Goal: Book appointment/travel/reservation

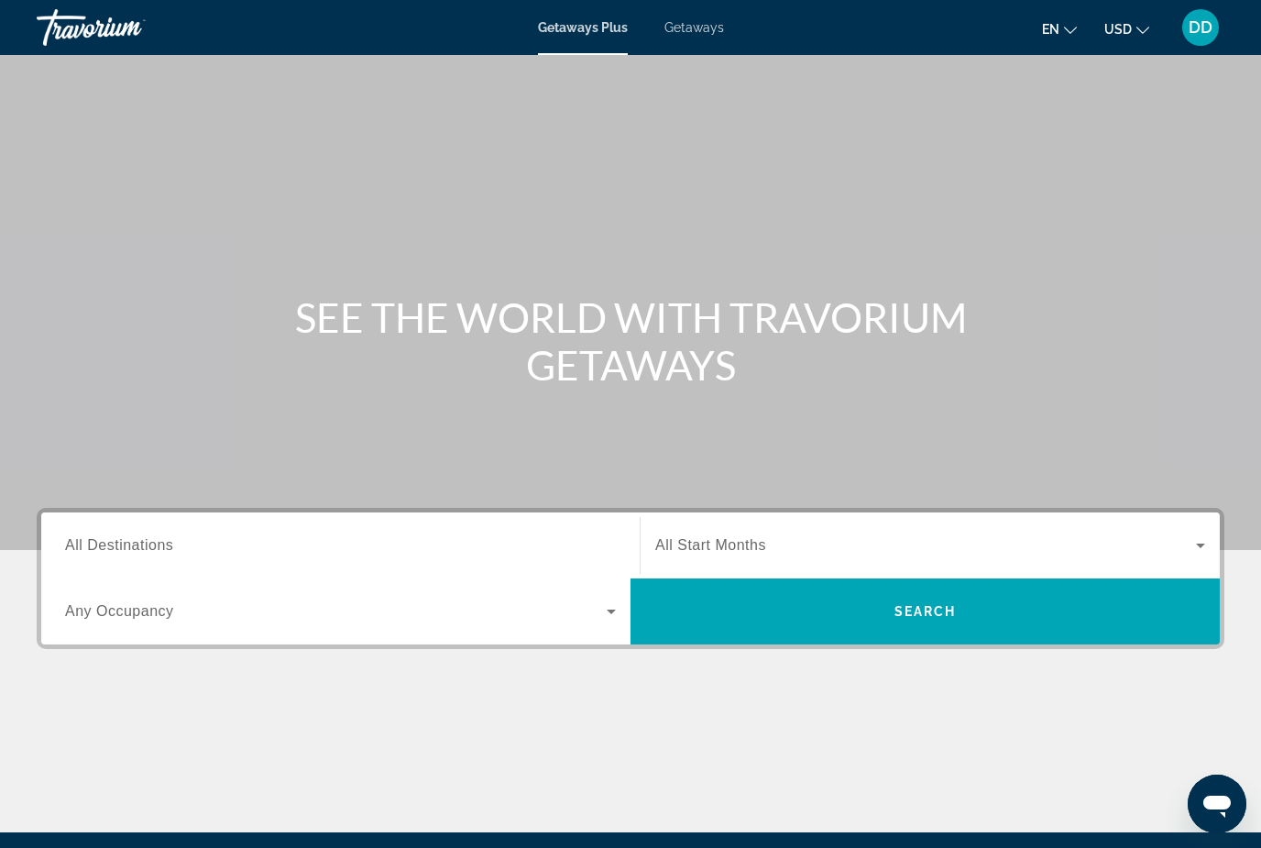
click at [272, 544] on input "Destination All Destinations" at bounding box center [340, 546] width 551 height 22
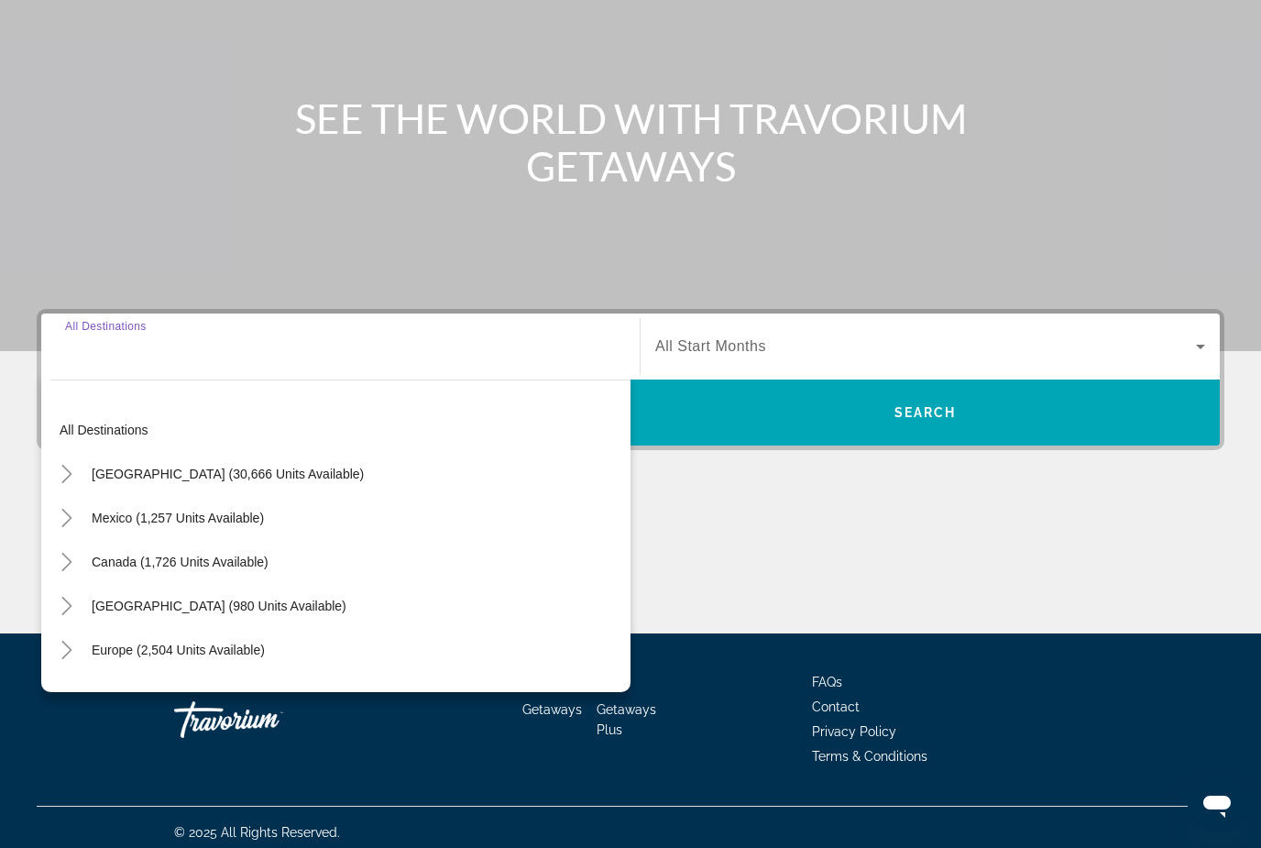
scroll to position [209, 0]
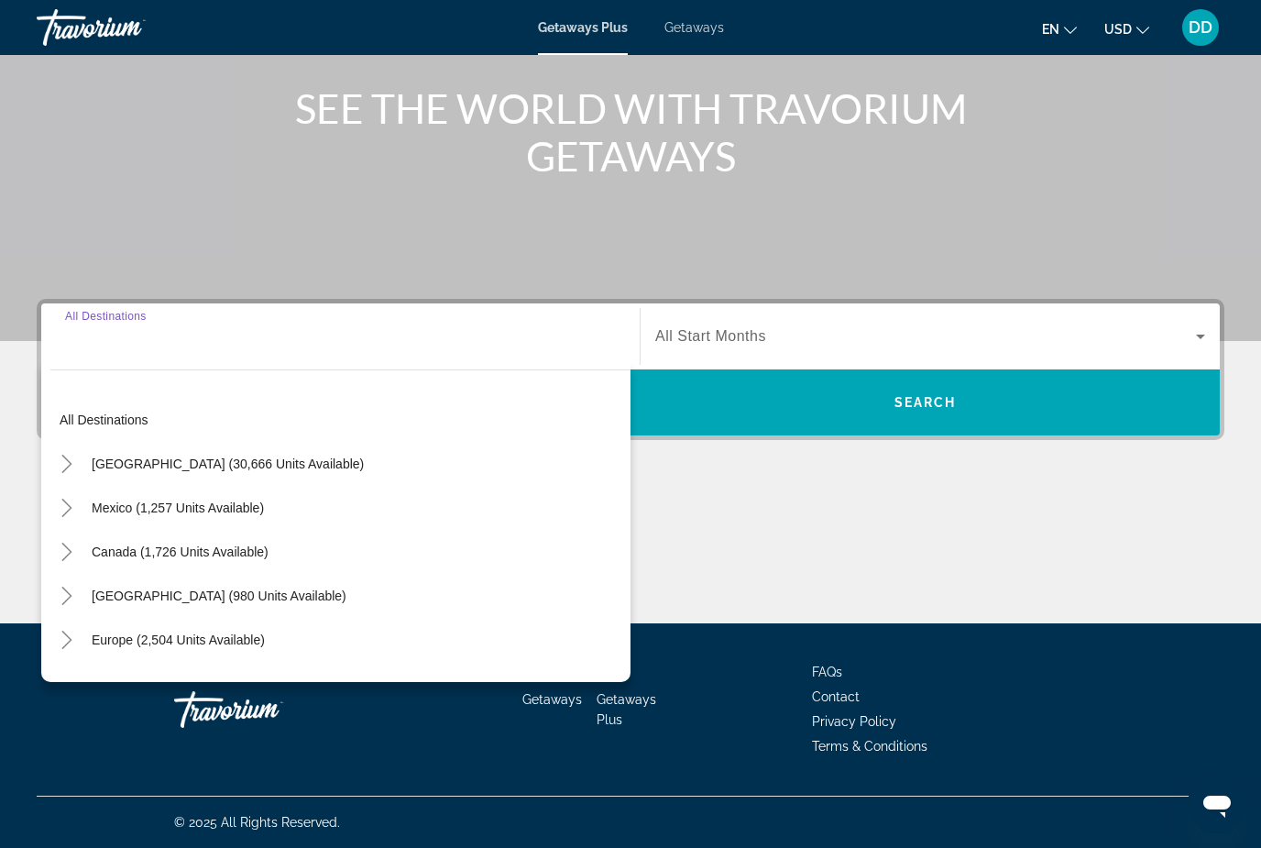
click at [293, 463] on span "[GEOGRAPHIC_DATA] (30,666 units available)" at bounding box center [228, 463] width 272 height 15
type input "**********"
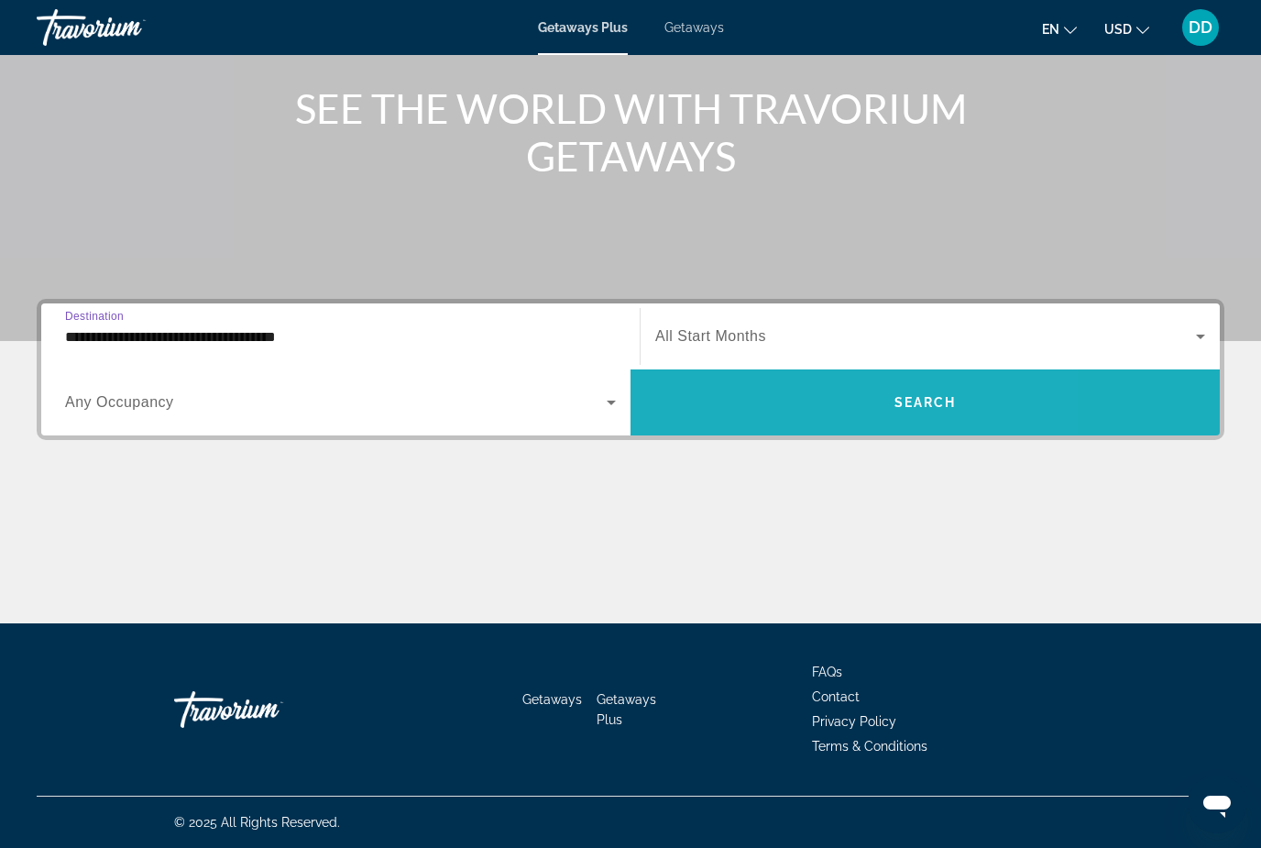
click at [801, 410] on span "Search widget" at bounding box center [925, 402] width 589 height 44
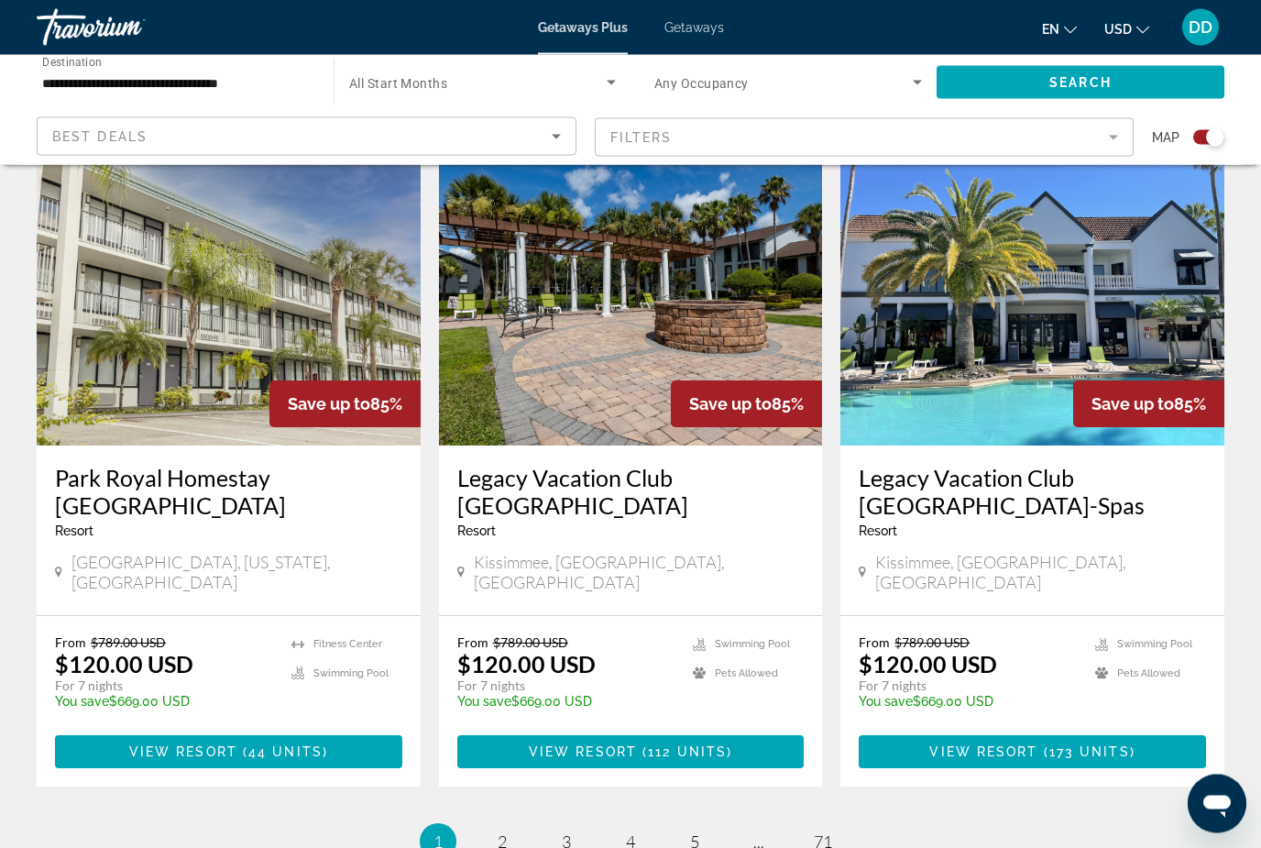
scroll to position [2738, 0]
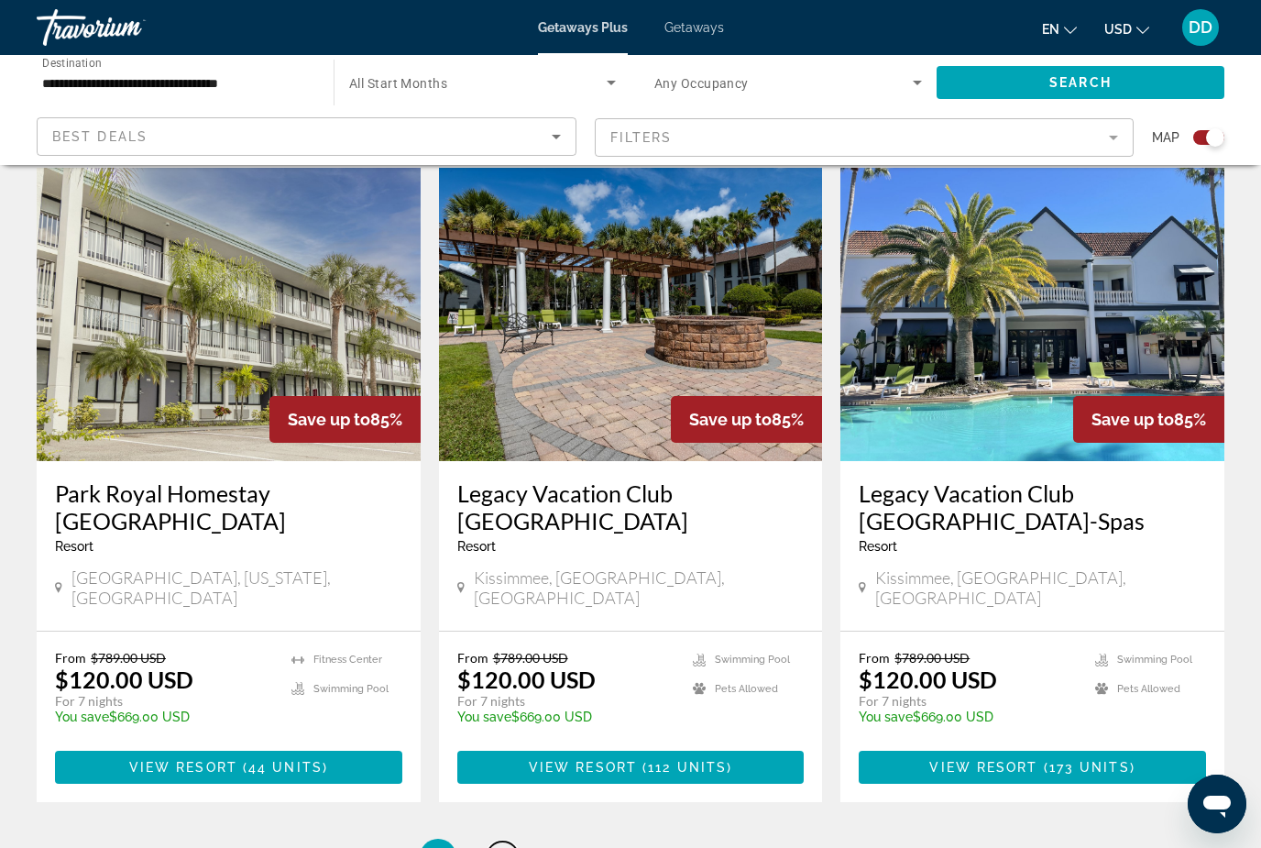
click at [501, 847] on span "2" at bounding box center [502, 857] width 9 height 20
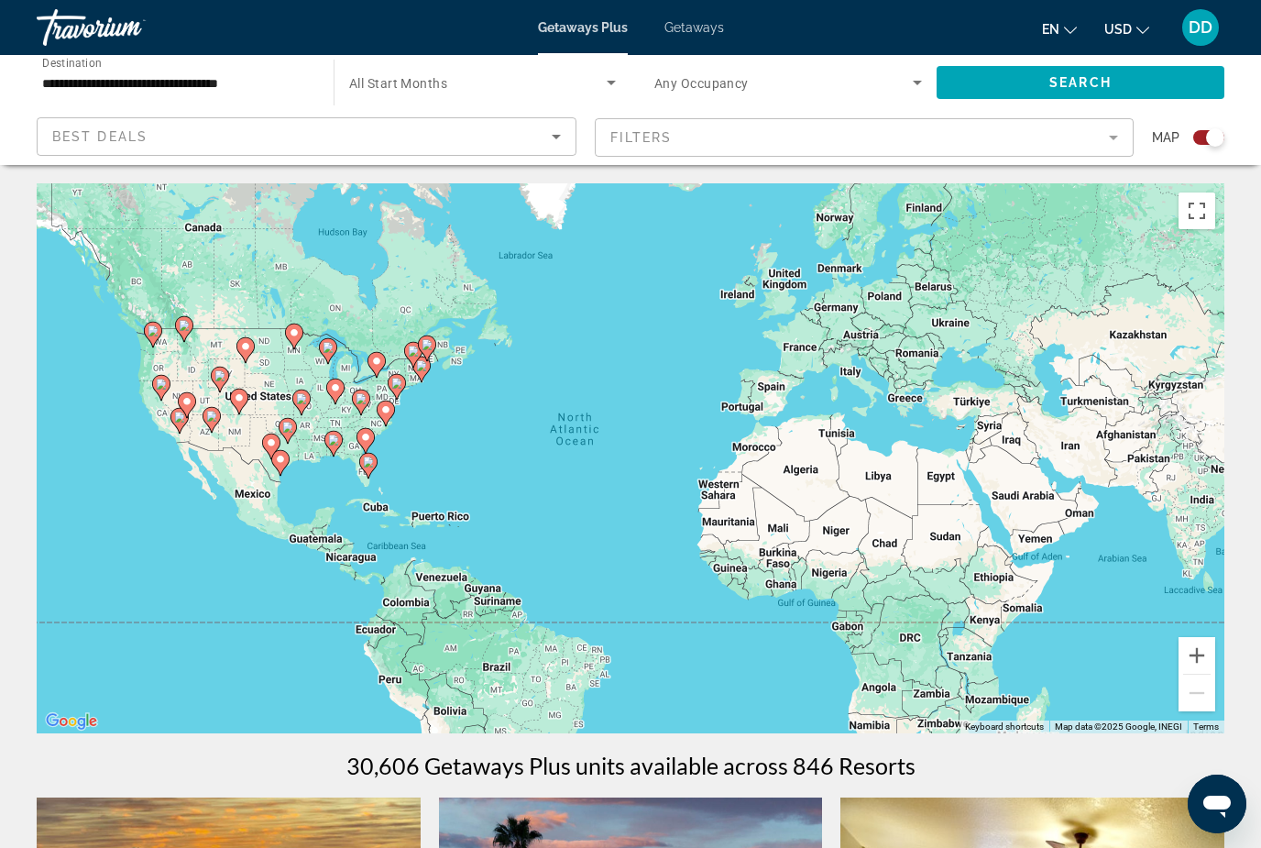
click at [770, 134] on mat-form-field "Filters" at bounding box center [865, 137] width 540 height 38
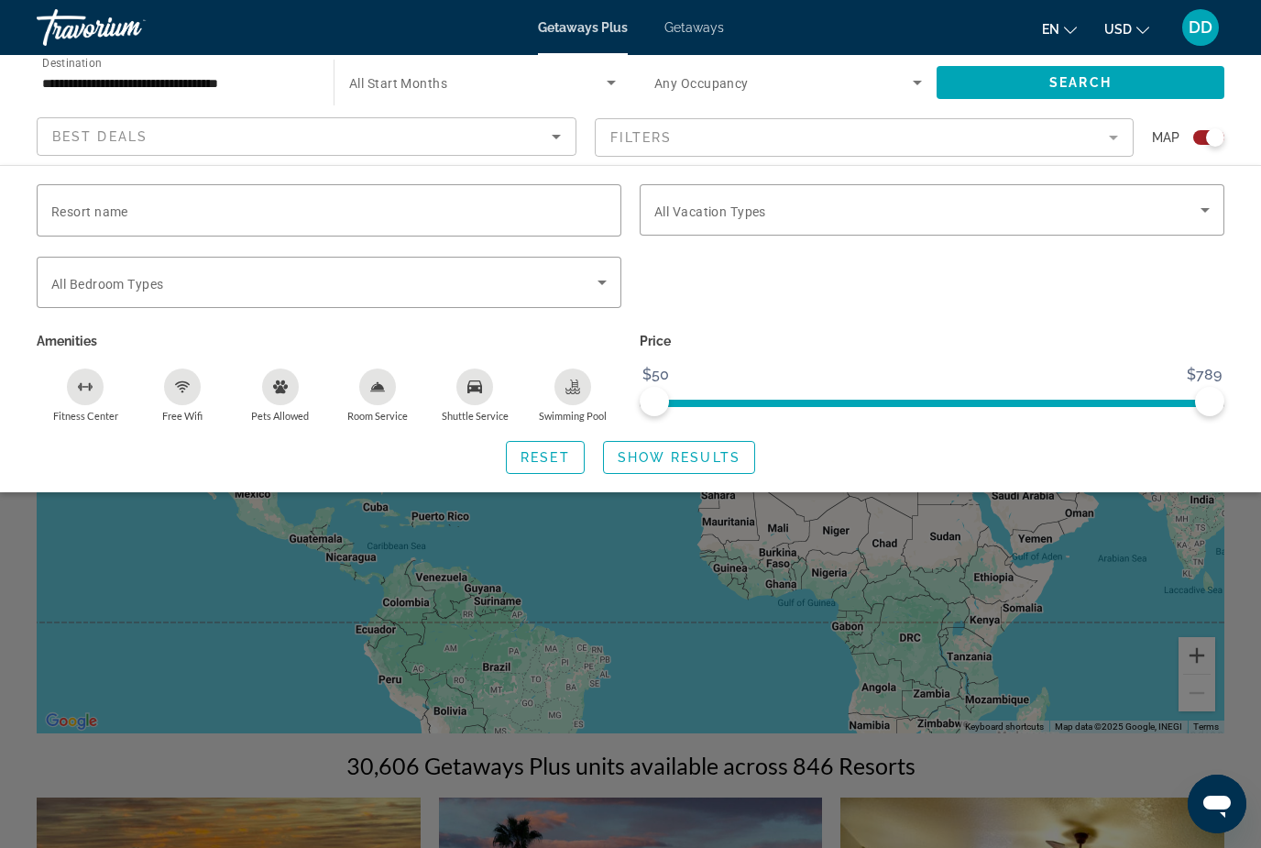
click at [1108, 119] on mat-form-field "Filters" at bounding box center [865, 137] width 540 height 38
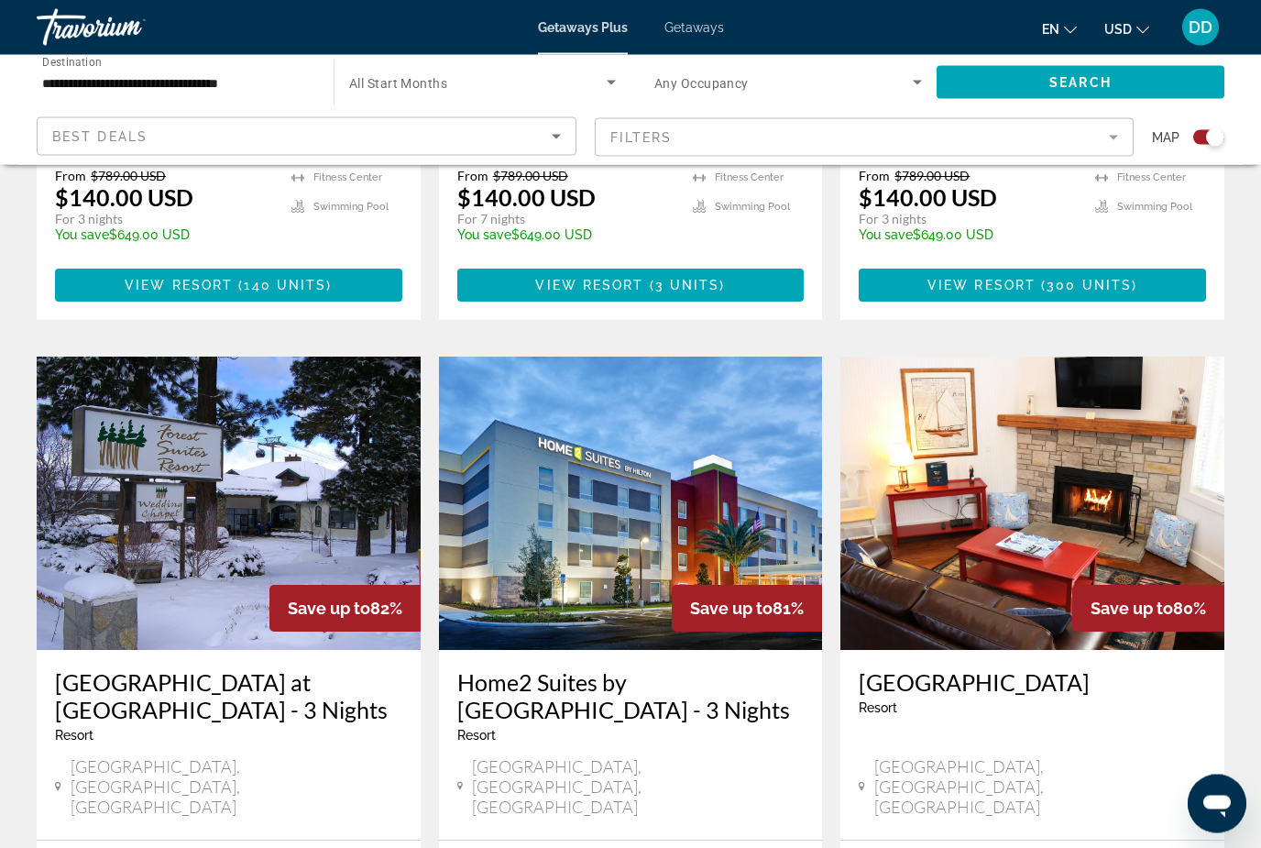
scroll to position [2577, 0]
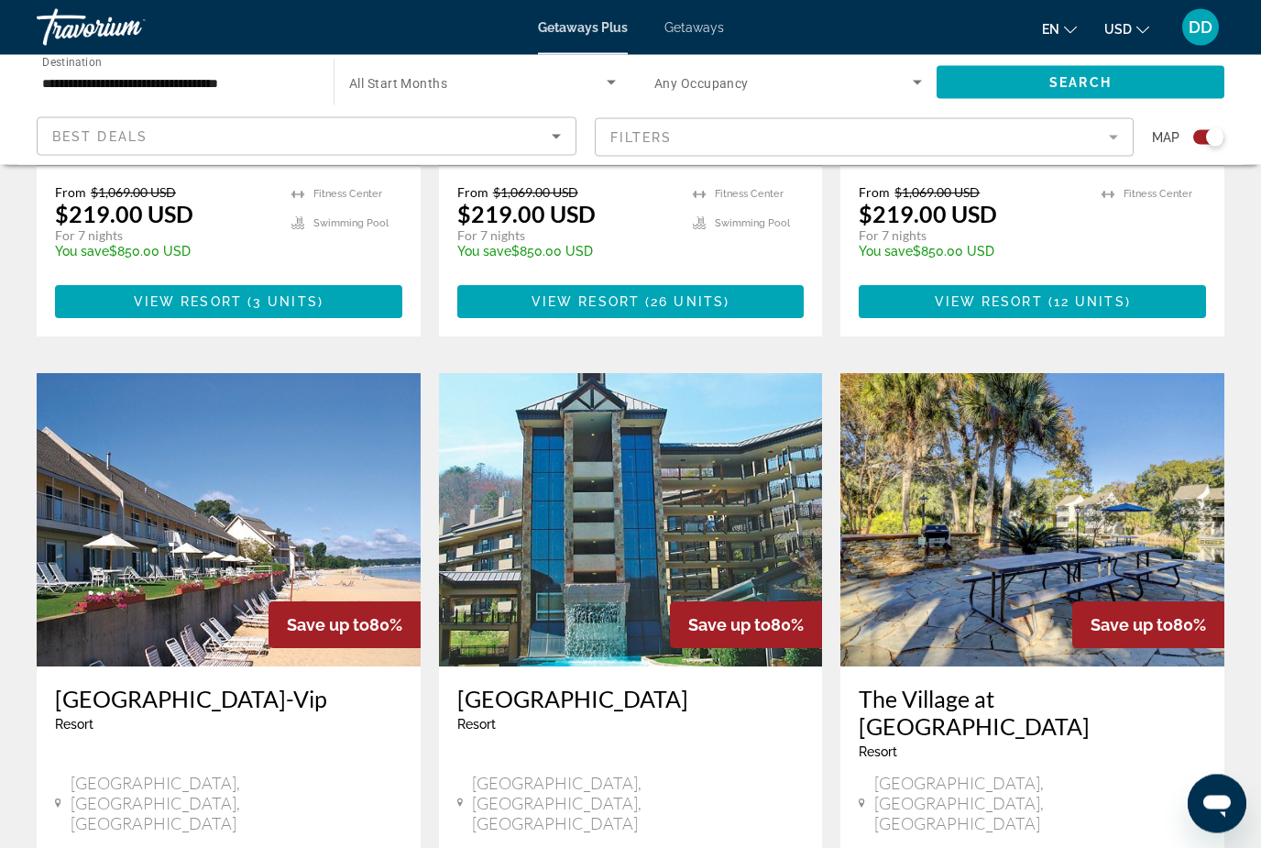
scroll to position [1008, 0]
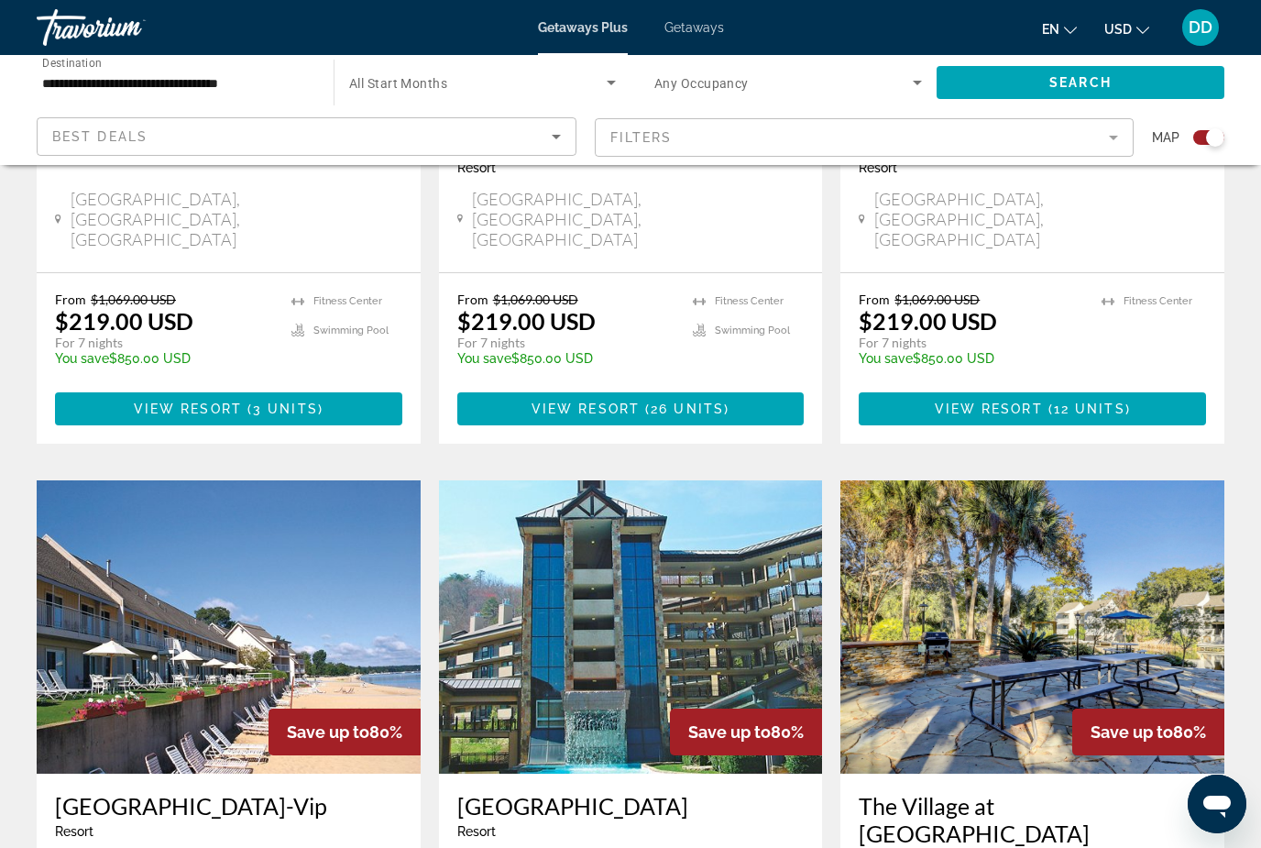
click at [580, 78] on span "Search widget" at bounding box center [478, 82] width 258 height 22
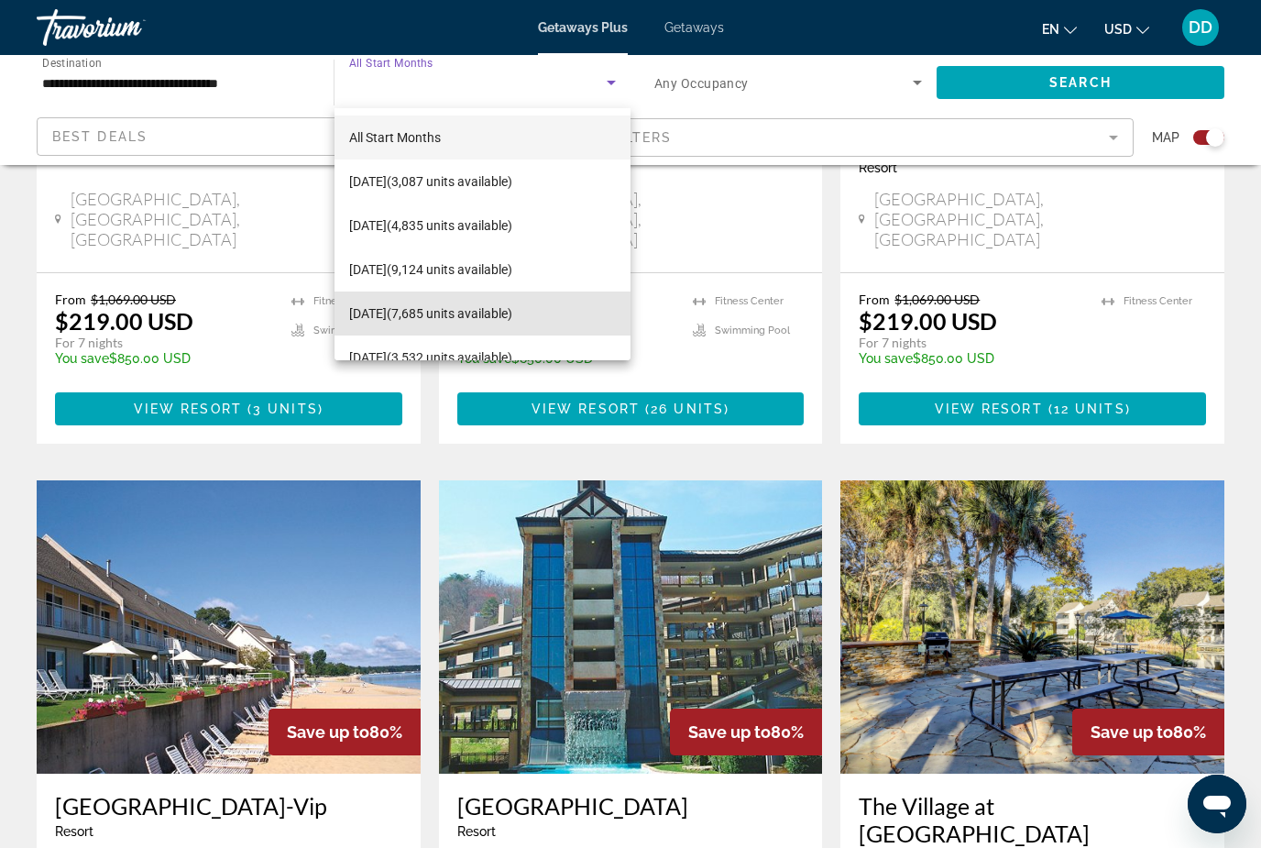
click at [491, 306] on span "[DATE] (7,685 units available)" at bounding box center [430, 313] width 163 height 22
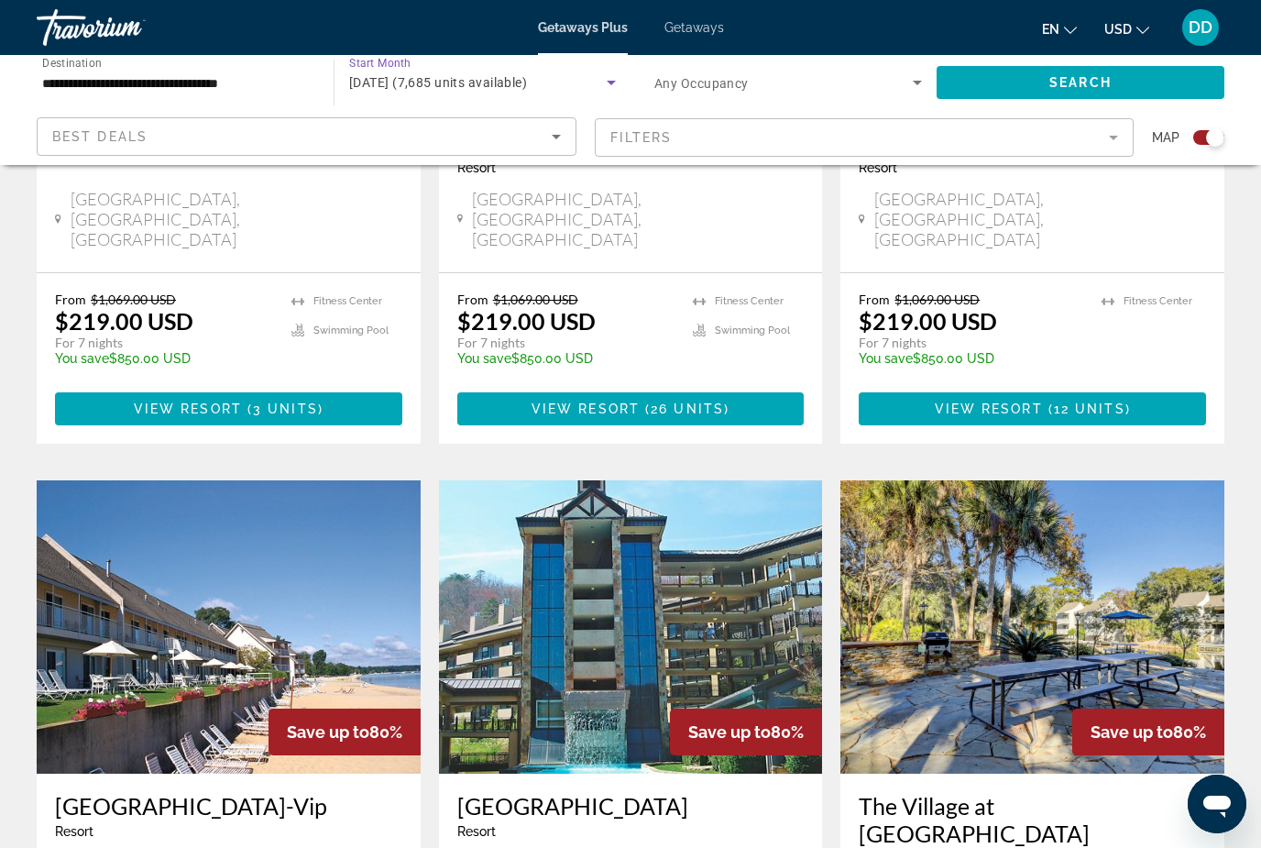
click at [1042, 88] on span "Search widget" at bounding box center [1081, 82] width 288 height 44
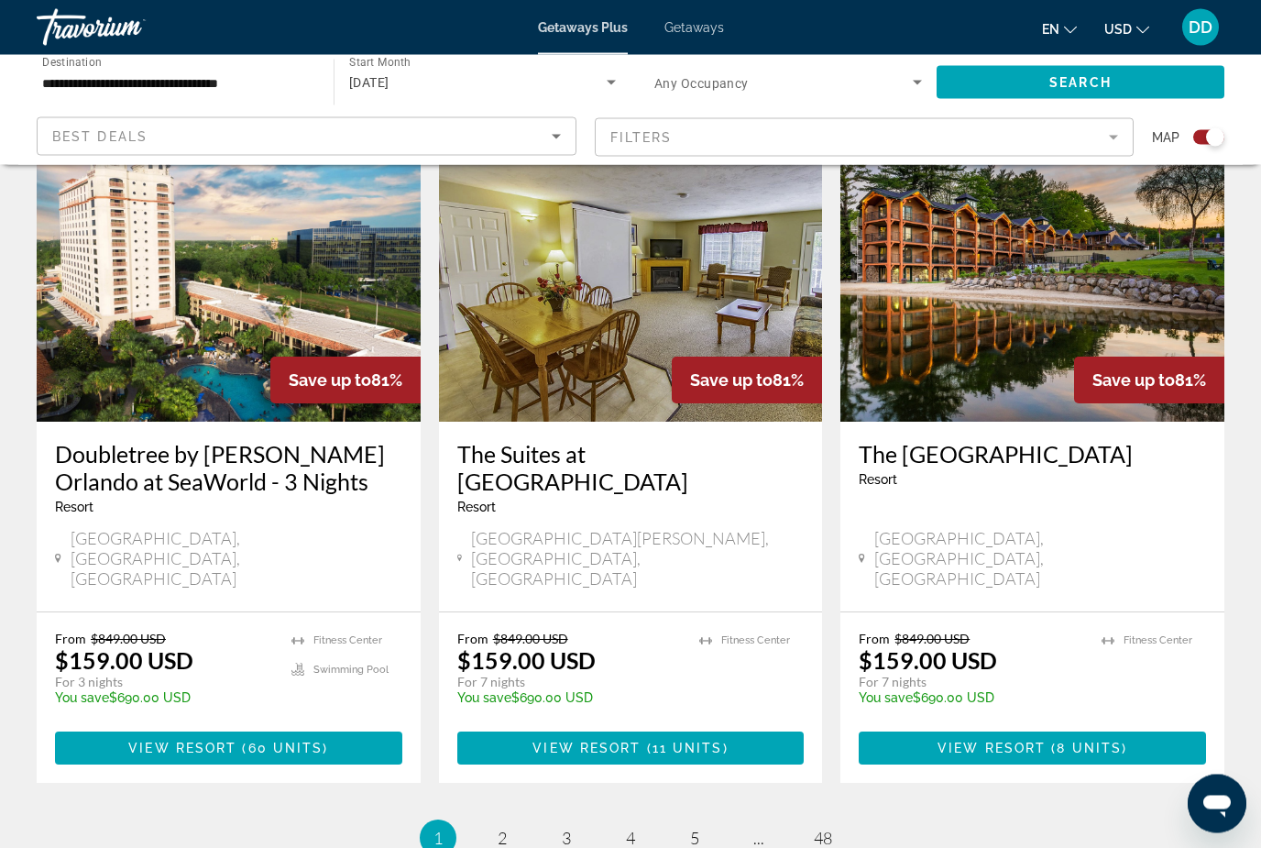
scroll to position [2848, 0]
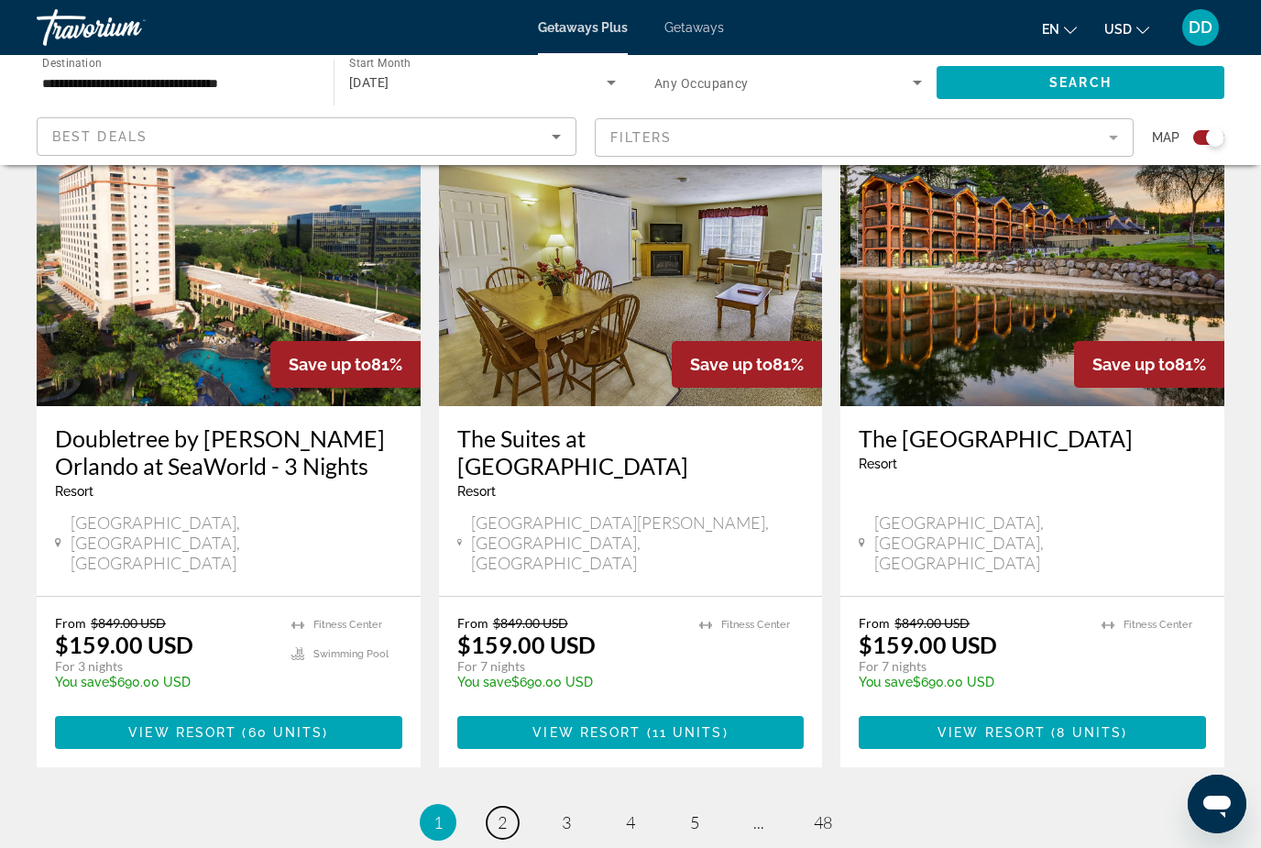
click at [501, 812] on span "2" at bounding box center [502, 822] width 9 height 20
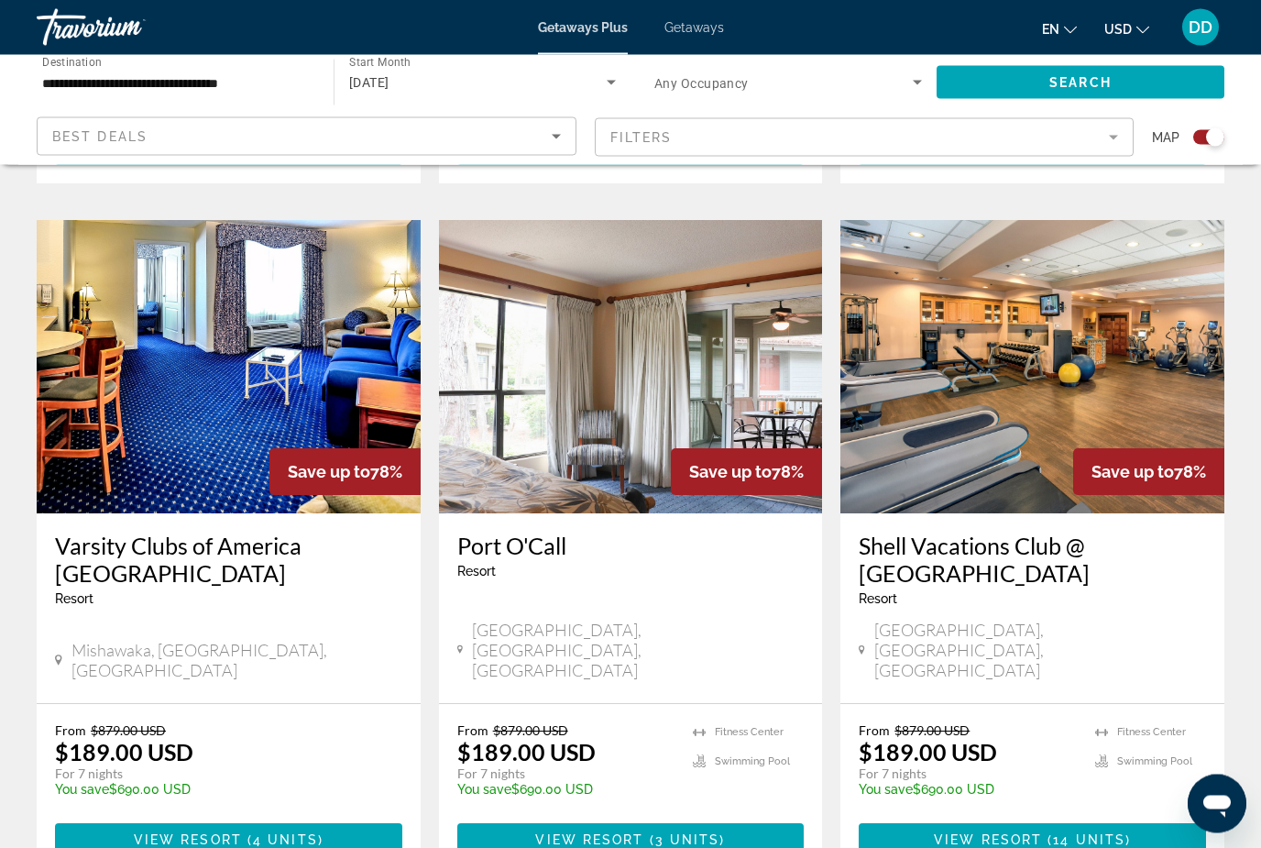
scroll to position [2766, 0]
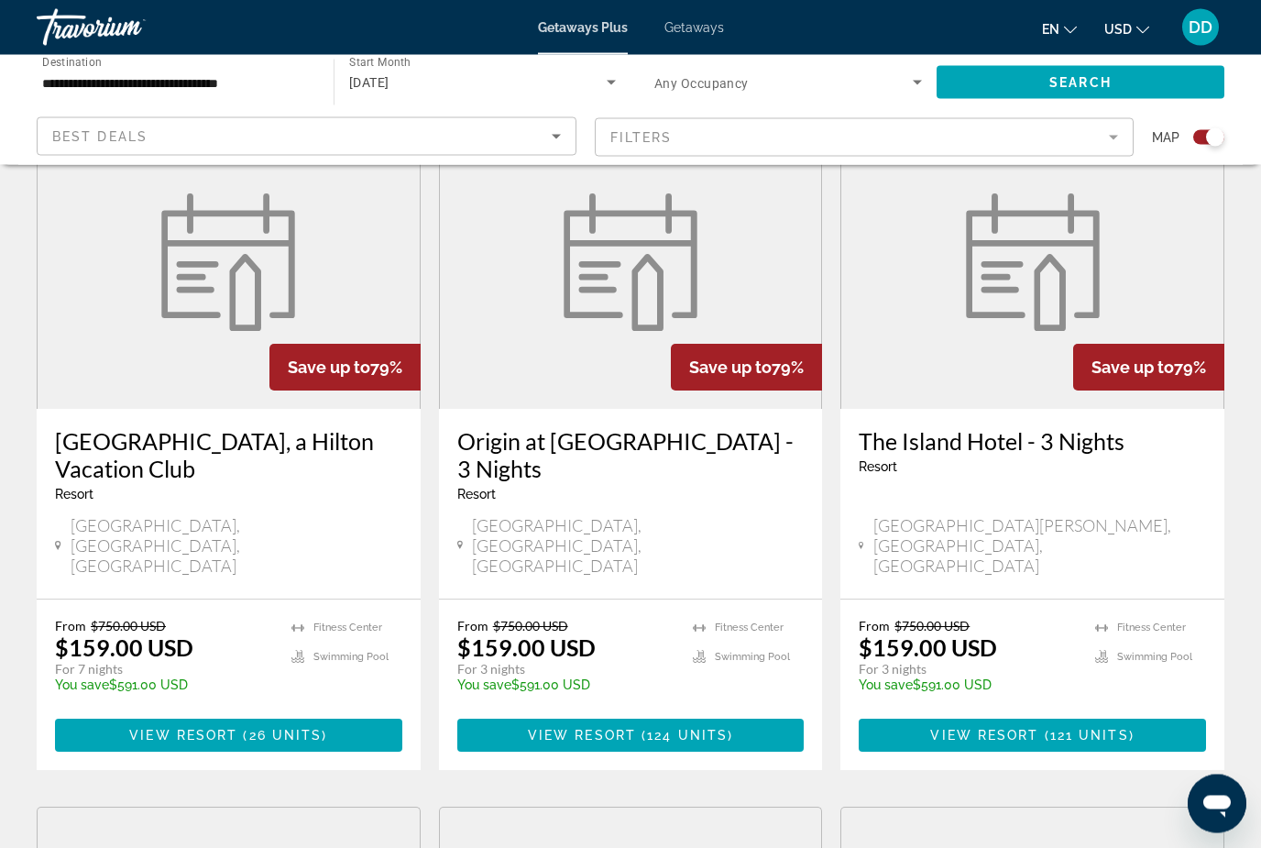
scroll to position [683, 0]
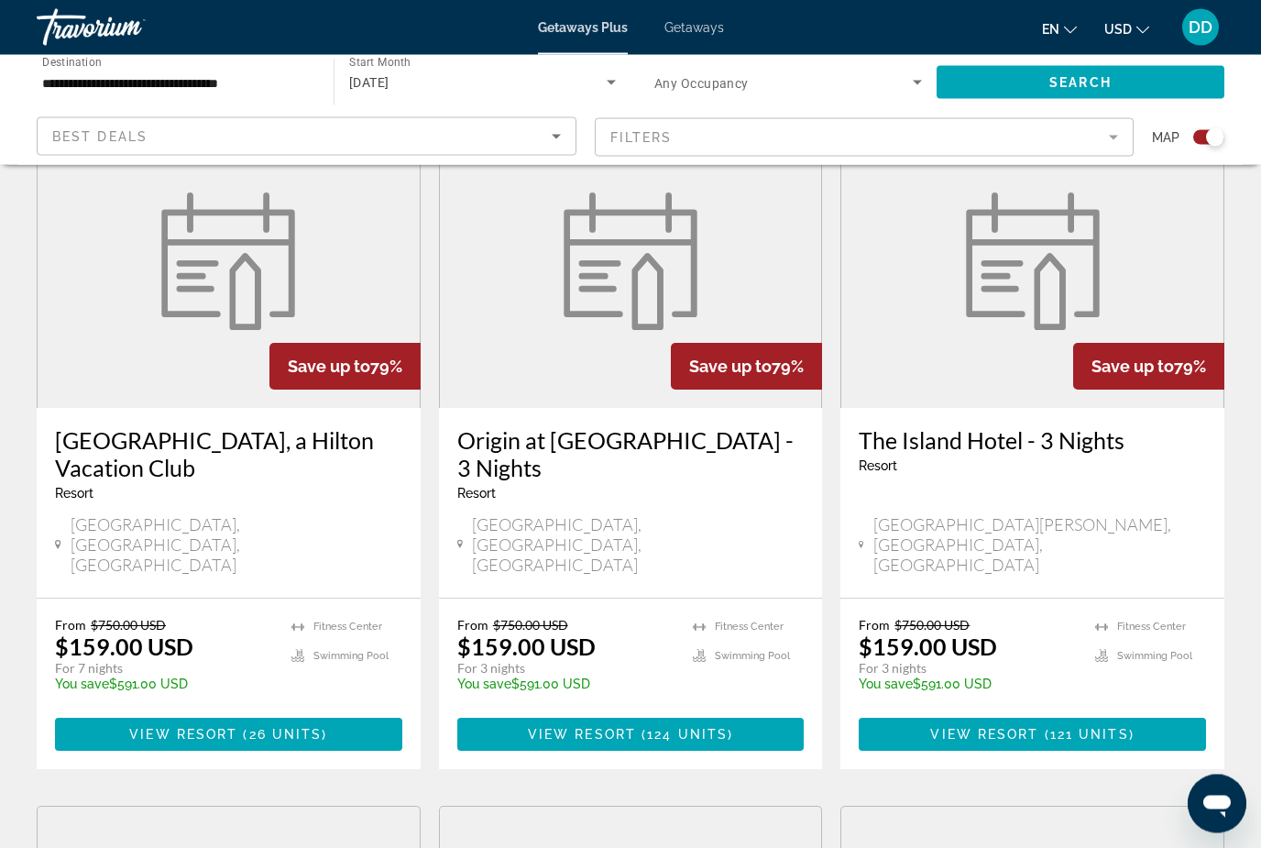
click at [273, 295] on img "Main content" at bounding box center [228, 261] width 156 height 137
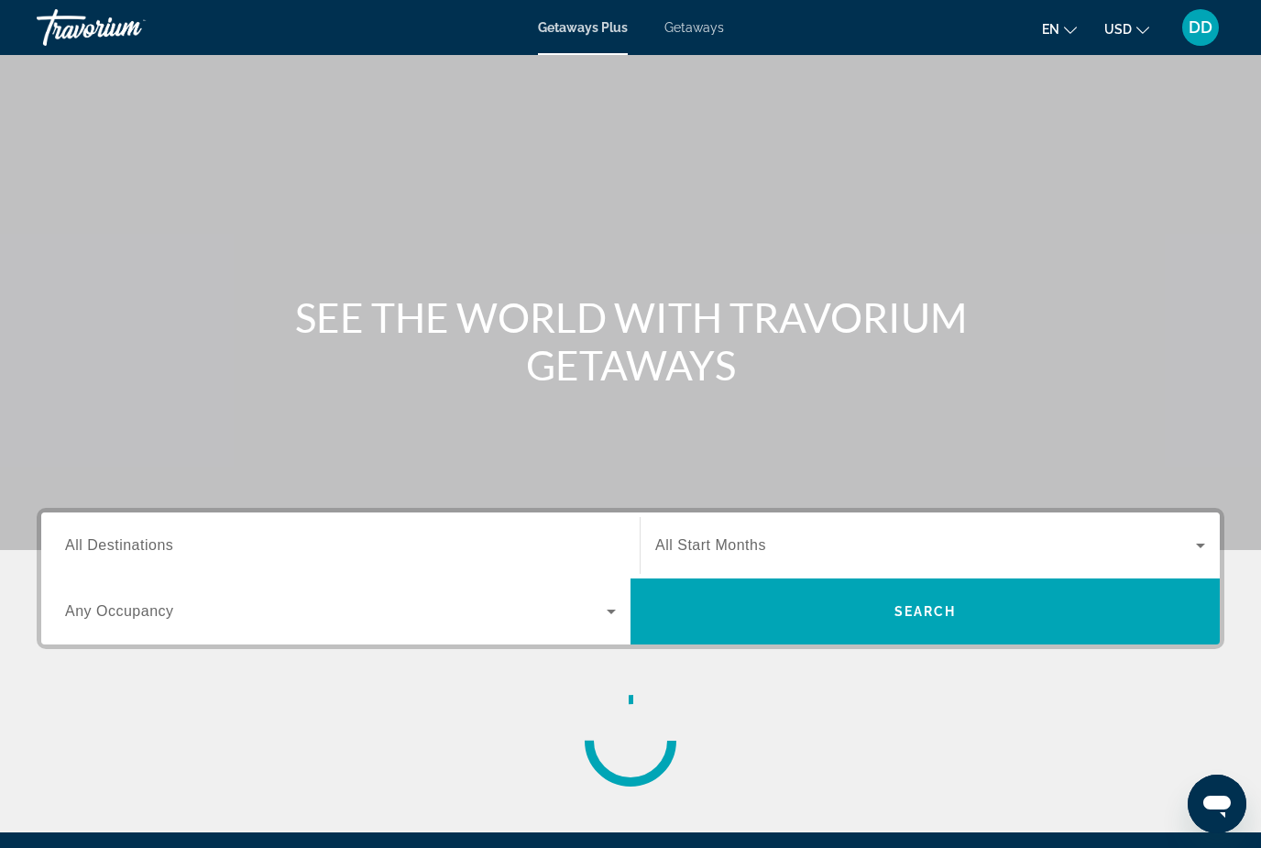
click at [513, 521] on div "Search widget" at bounding box center [340, 546] width 551 height 52
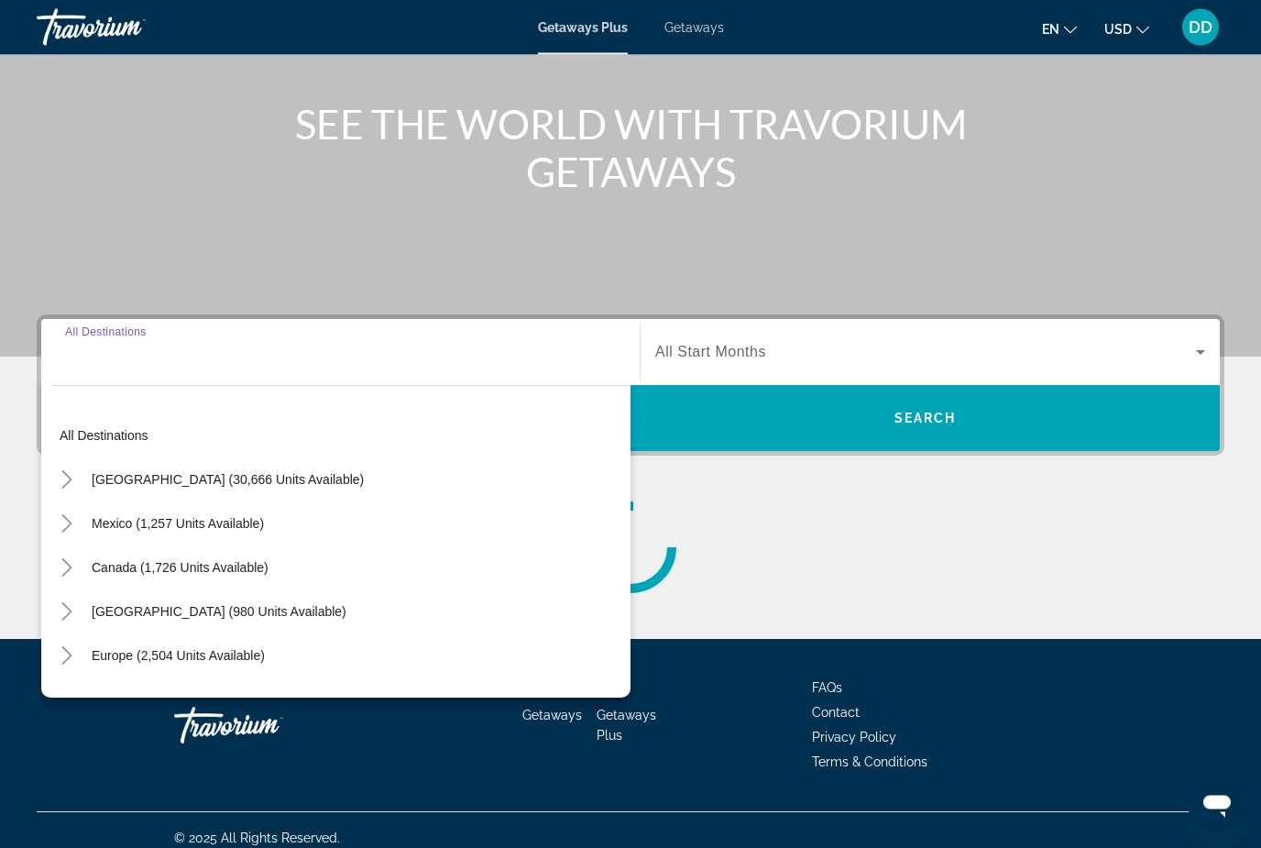
scroll to position [209, 0]
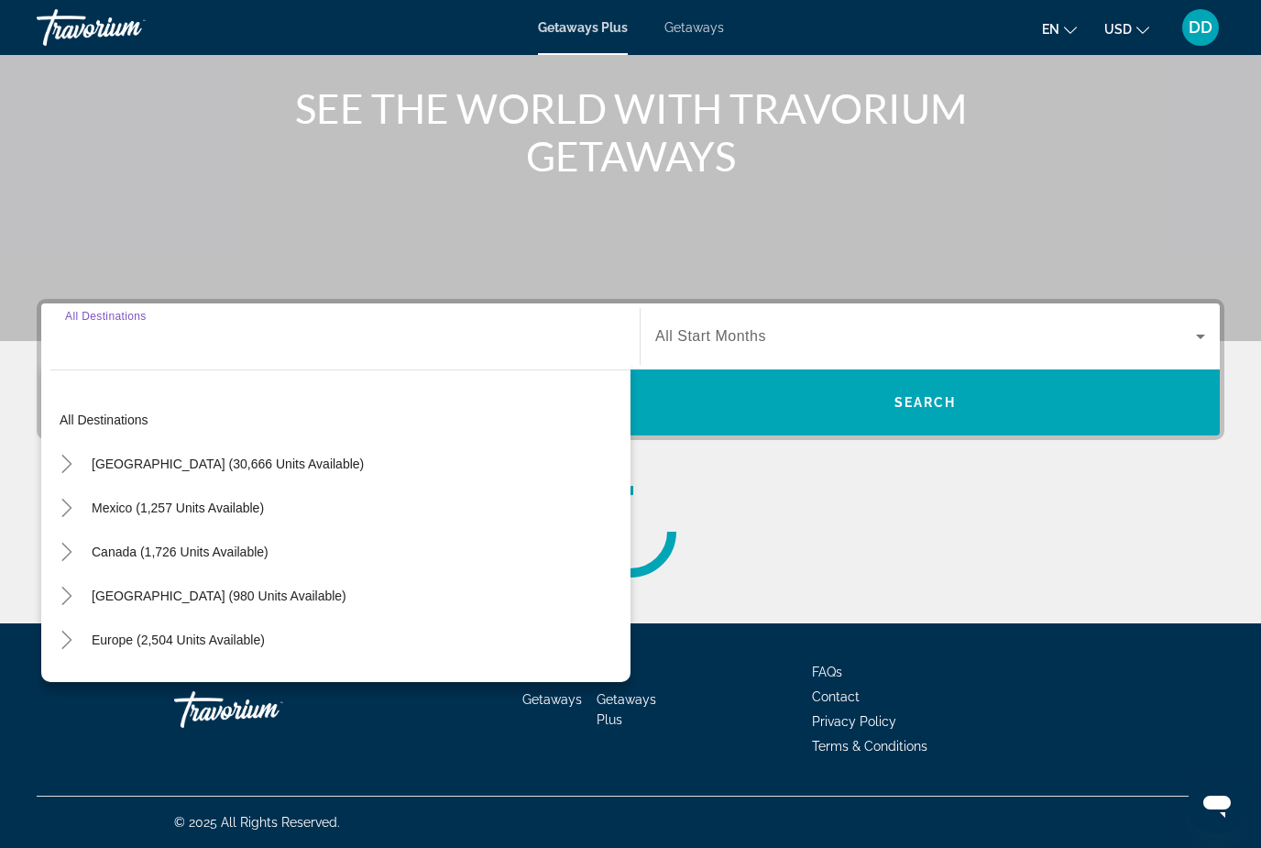
click at [369, 474] on div "[GEOGRAPHIC_DATA] (30,666 units available)" at bounding box center [340, 464] width 580 height 44
click at [260, 461] on span "[GEOGRAPHIC_DATA] (30,666 units available)" at bounding box center [228, 463] width 272 height 15
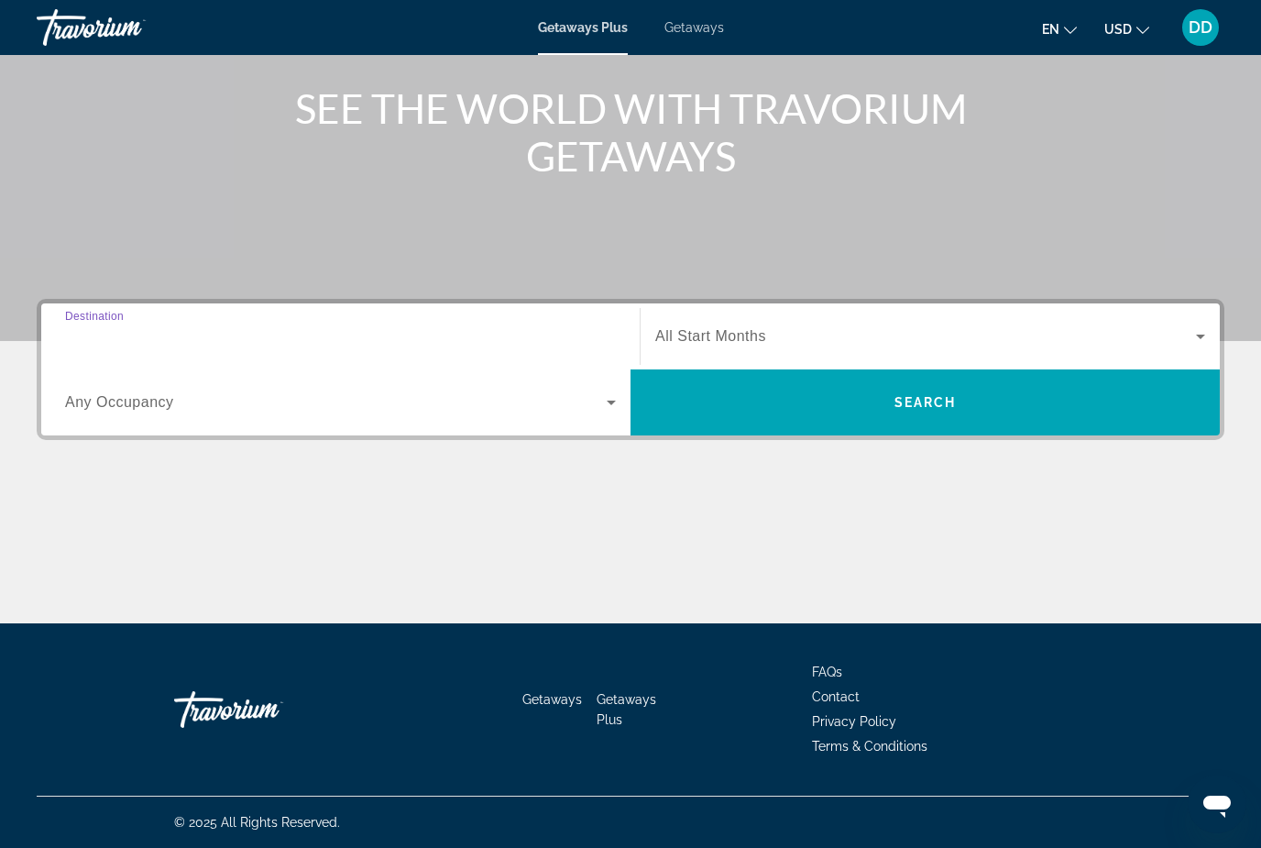
type input "**********"
click at [778, 335] on span "Search widget" at bounding box center [925, 336] width 541 height 22
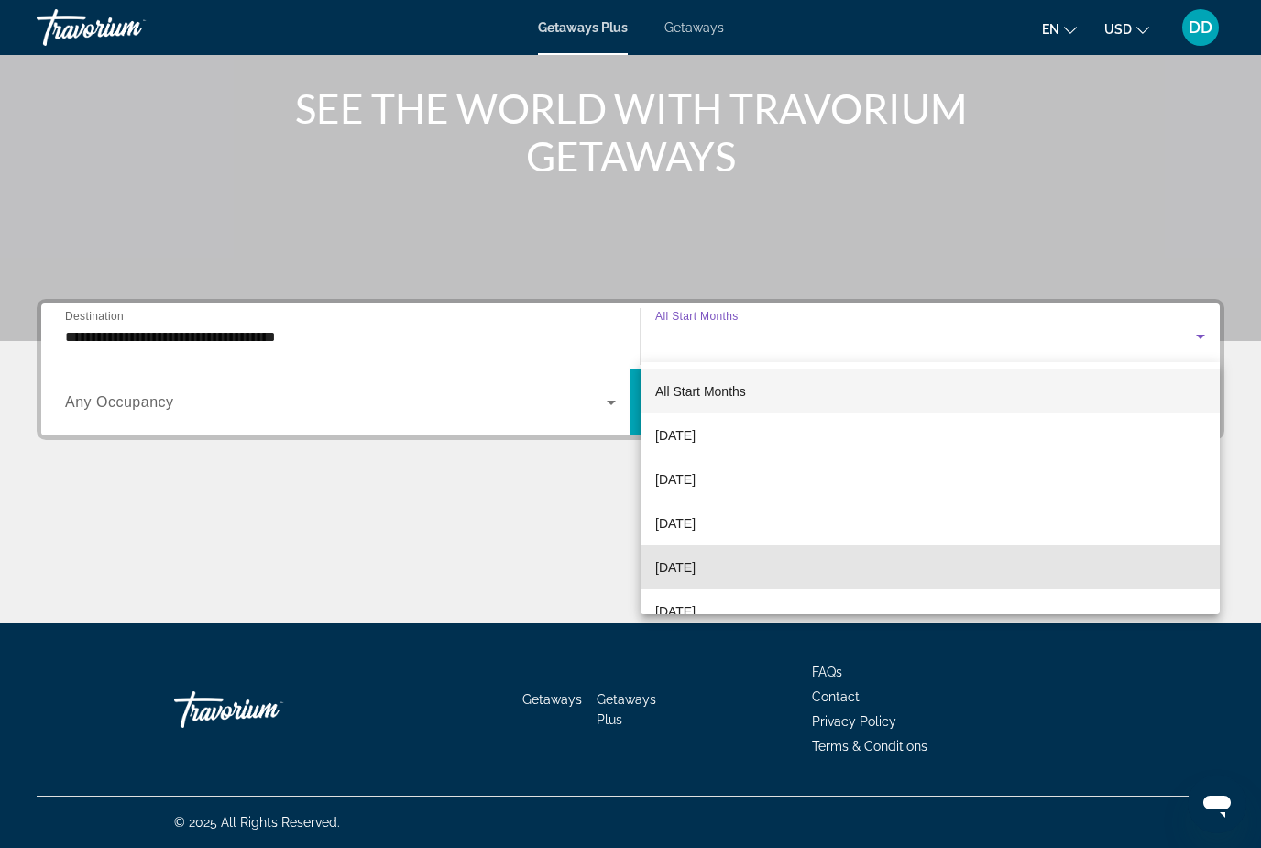
click at [696, 564] on span "[DATE]" at bounding box center [675, 567] width 40 height 22
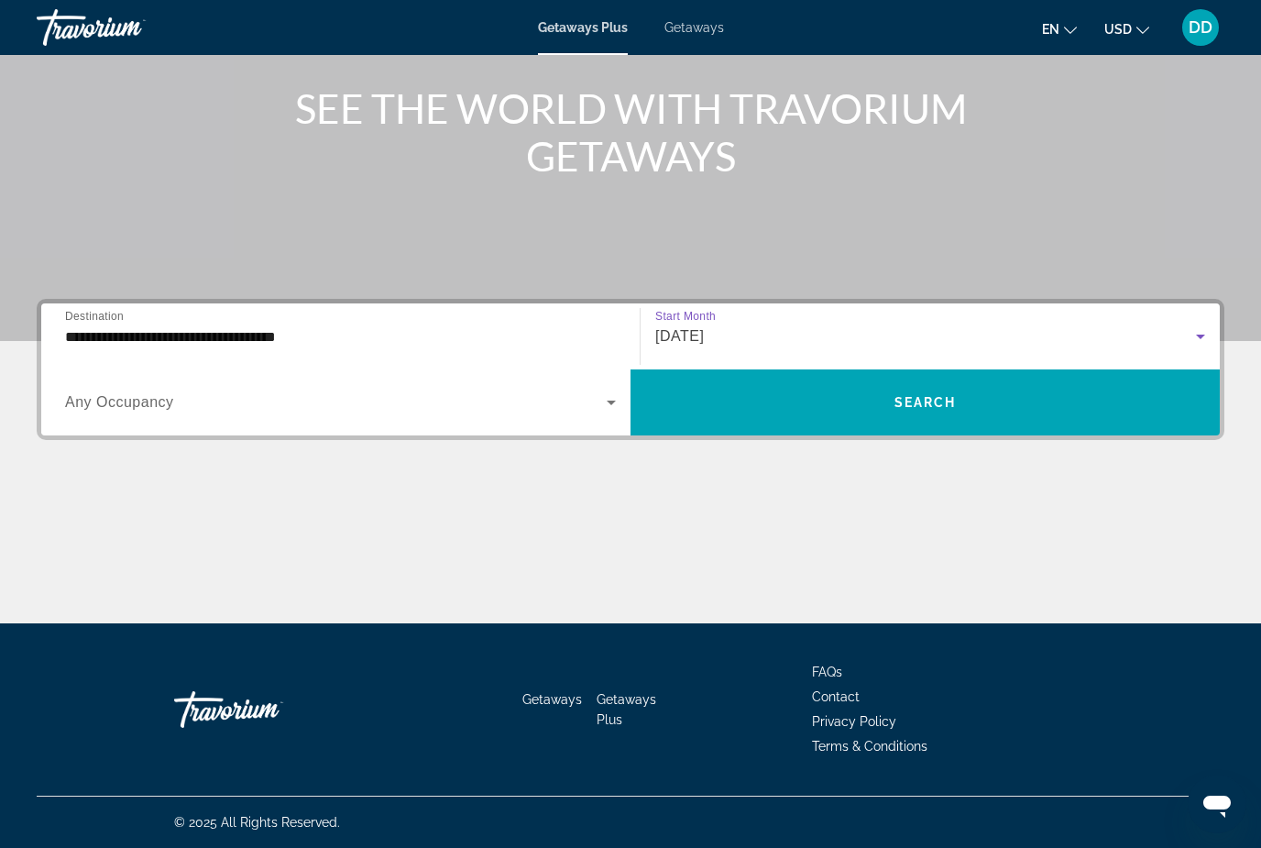
click at [604, 401] on icon "Search widget" at bounding box center [611, 402] width 22 height 22
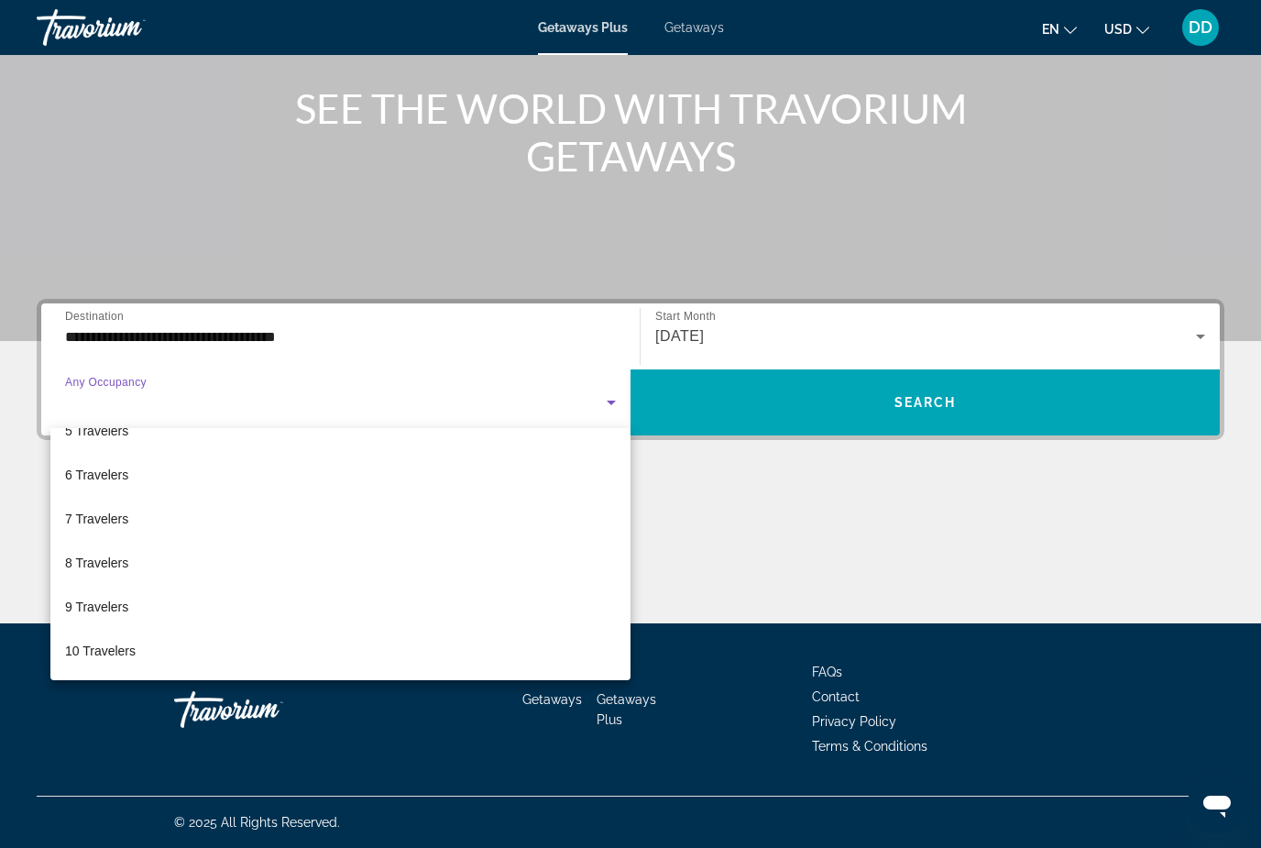
scroll to position [203, 0]
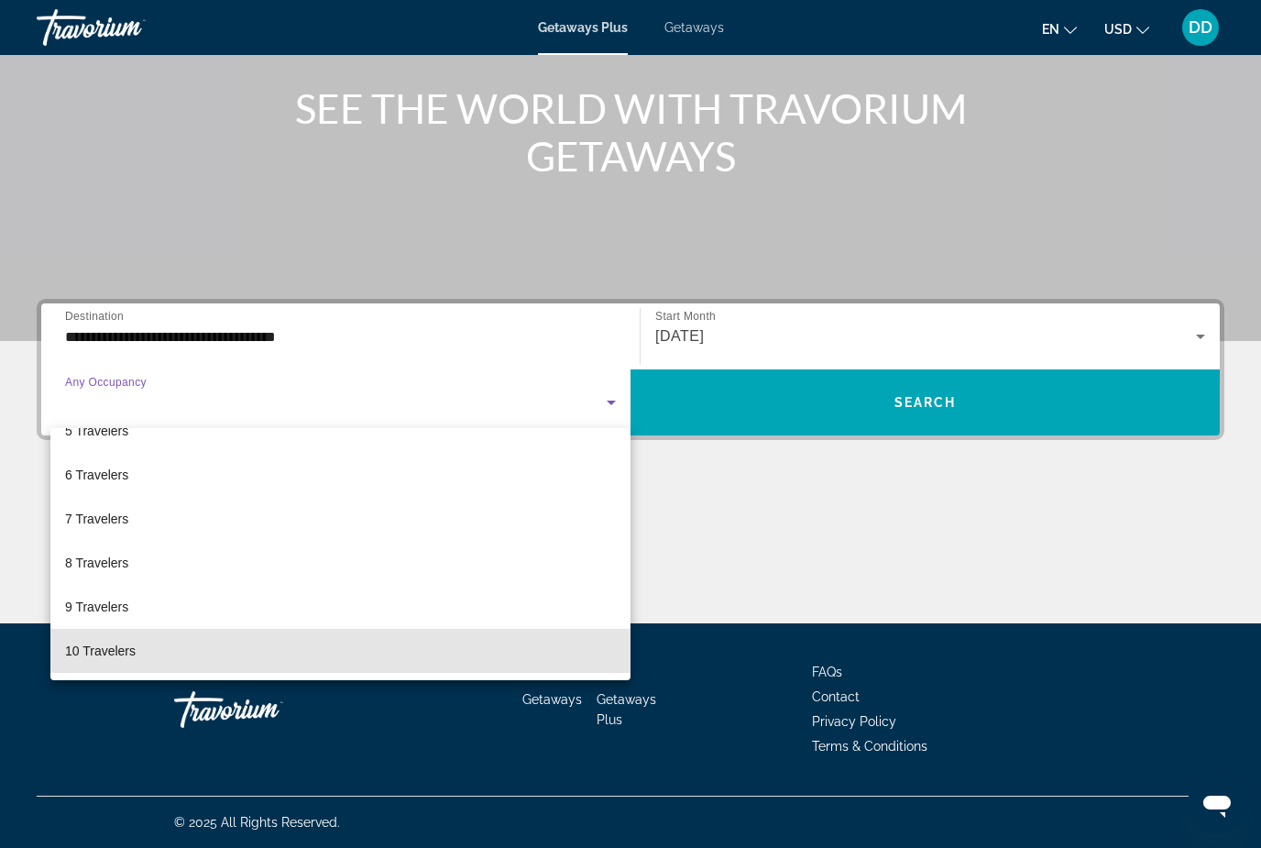
click at [368, 646] on mat-option "10 Travelers" at bounding box center [340, 651] width 580 height 44
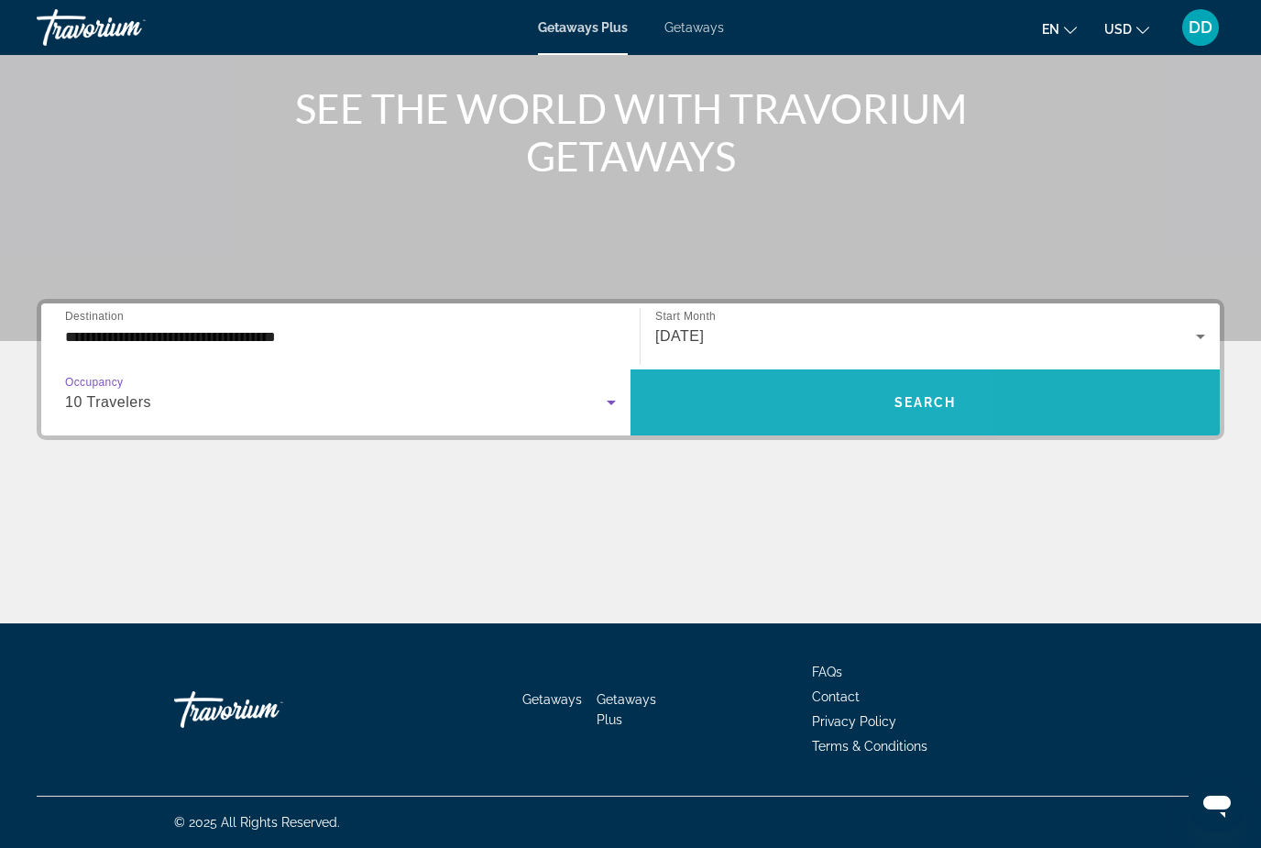
click at [758, 398] on span "Search widget" at bounding box center [925, 402] width 589 height 44
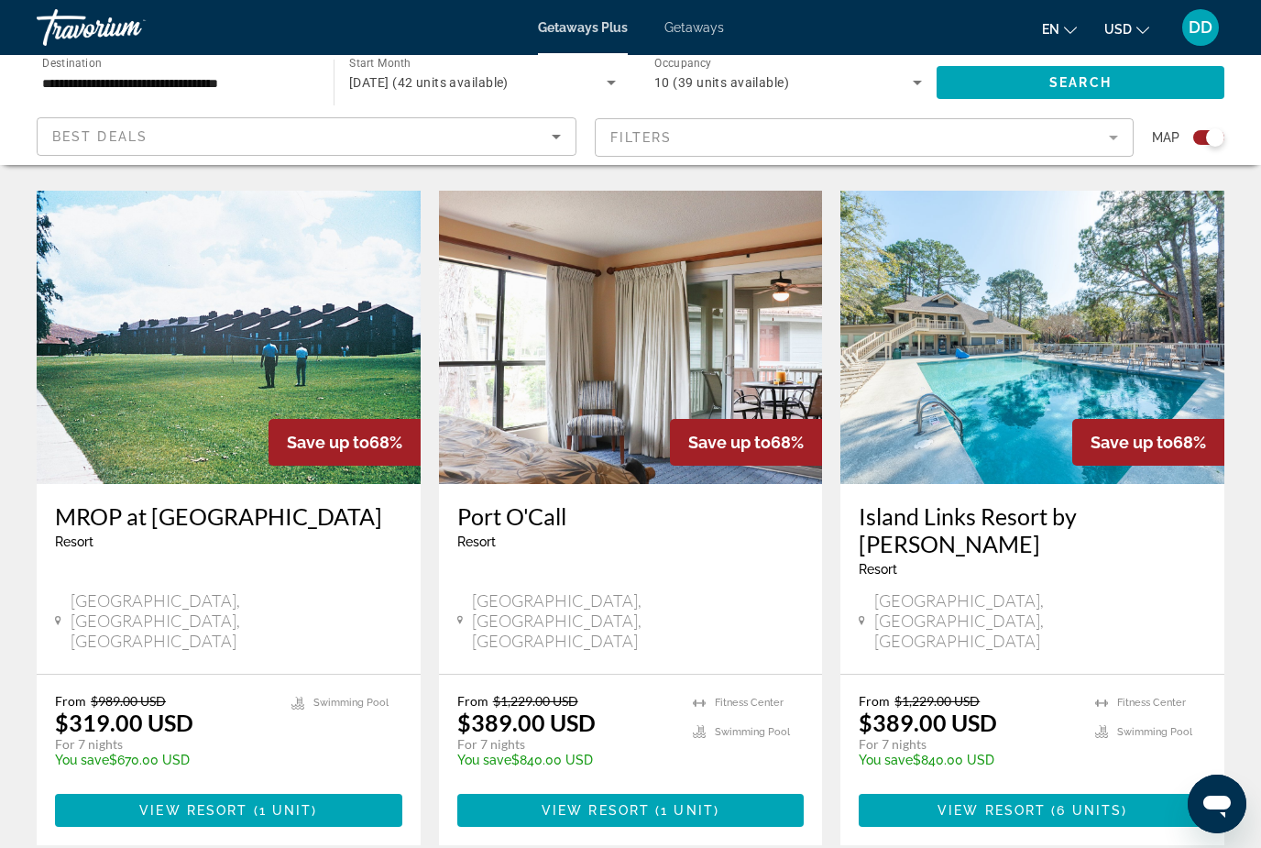
scroll to position [2711, 0]
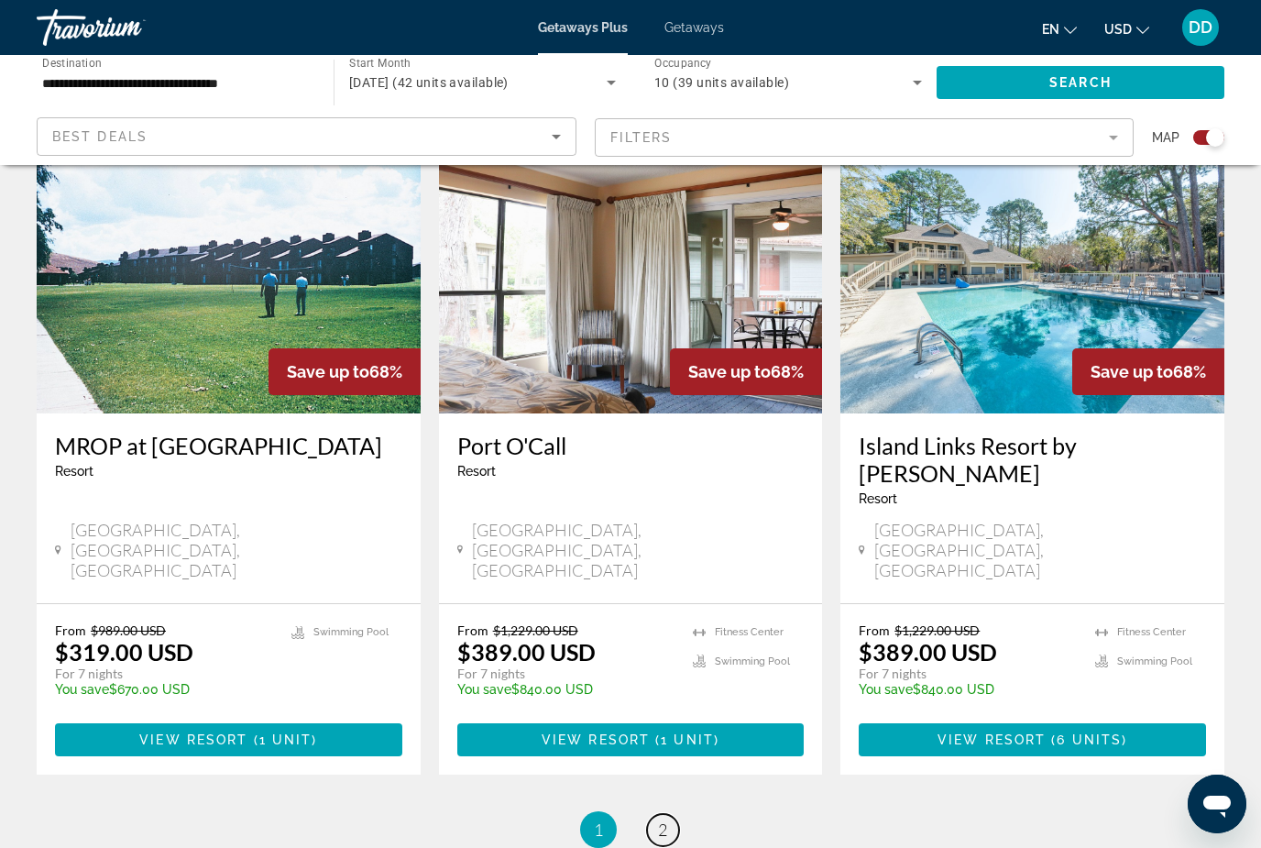
click at [672, 814] on link "page 2" at bounding box center [663, 830] width 32 height 32
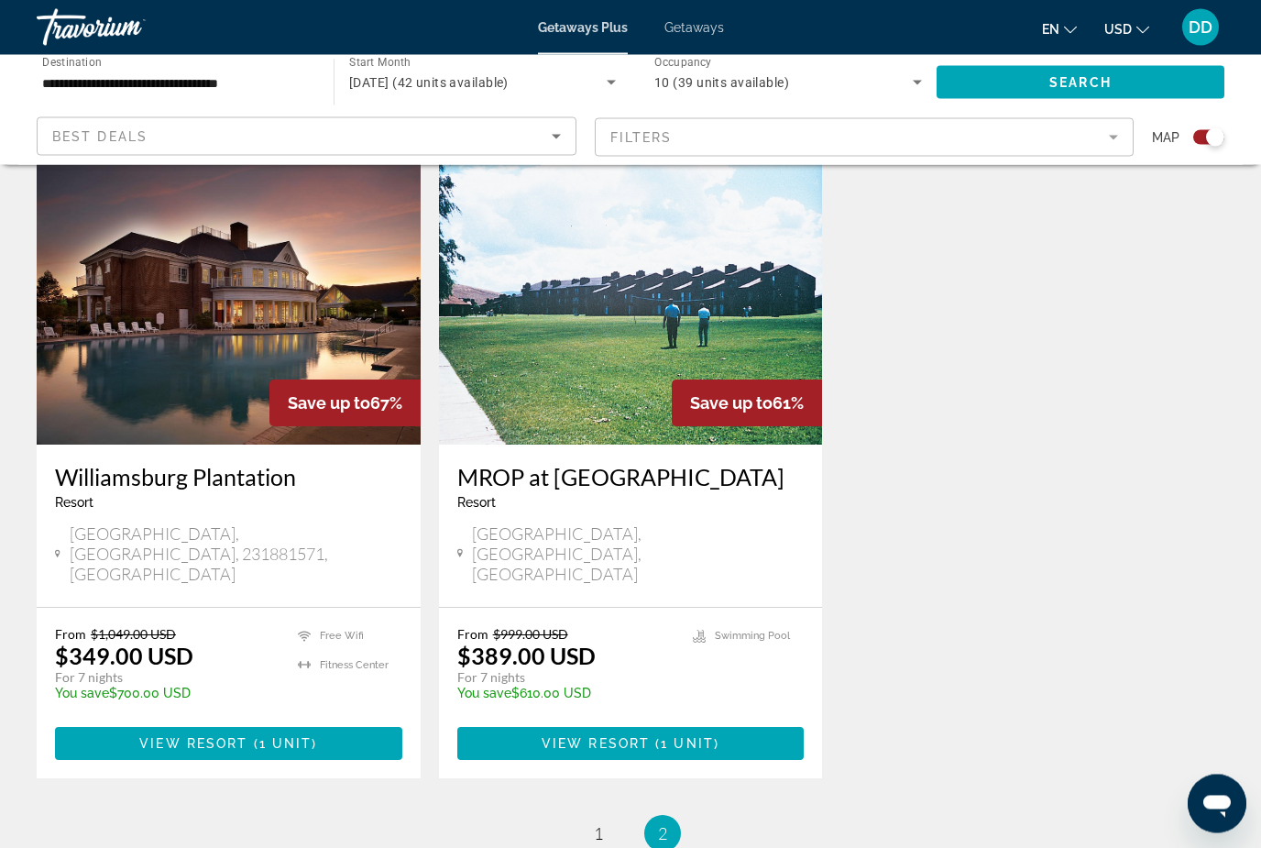
scroll to position [643, 0]
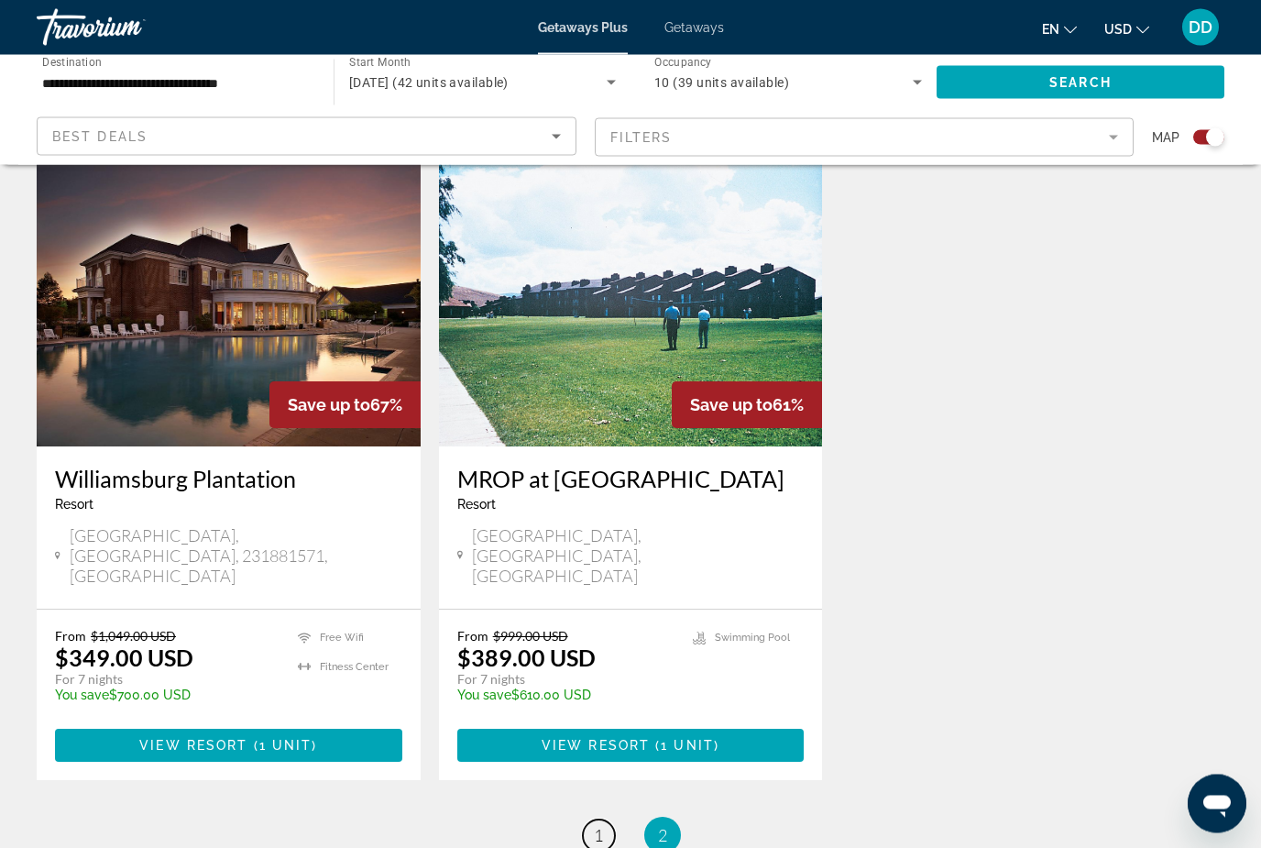
click at [594, 826] on span "1" at bounding box center [598, 836] width 9 height 20
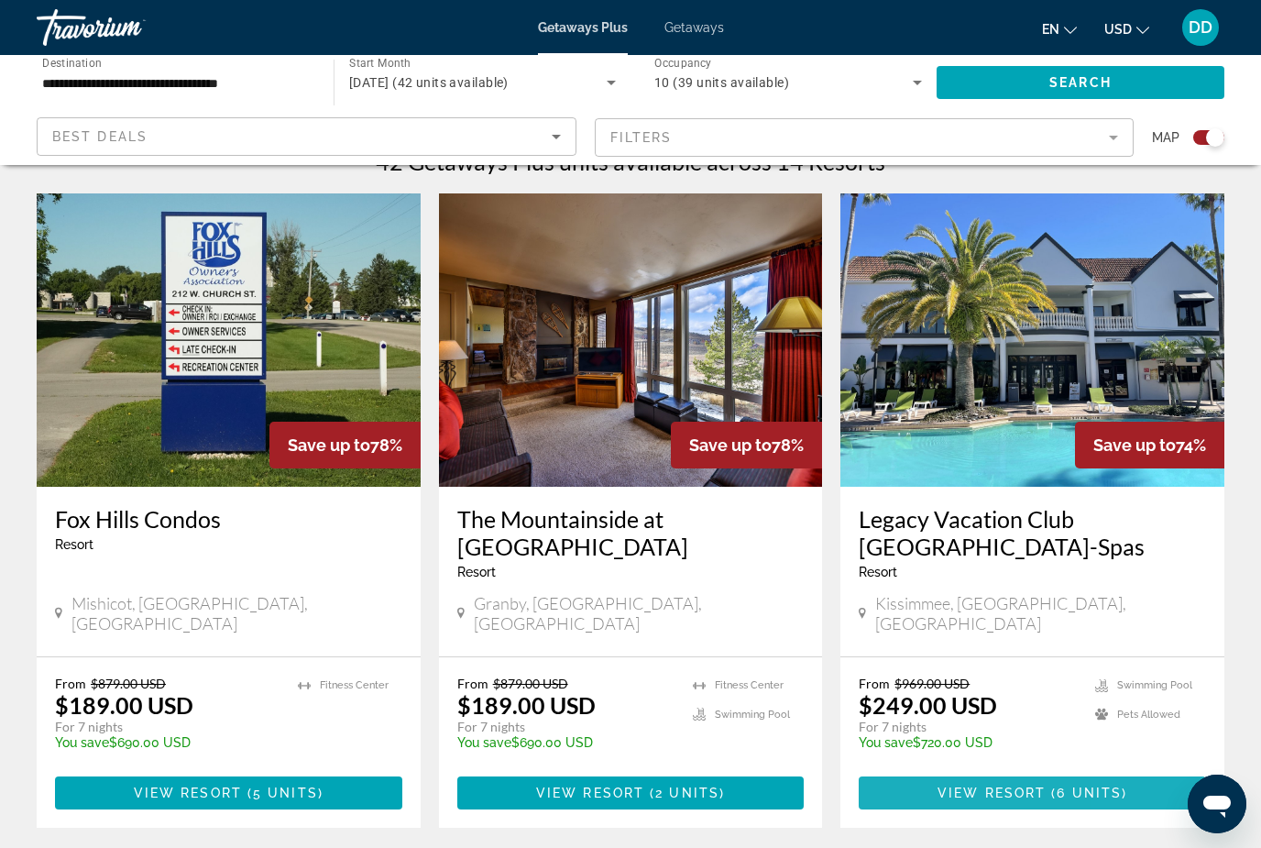
scroll to position [605, 0]
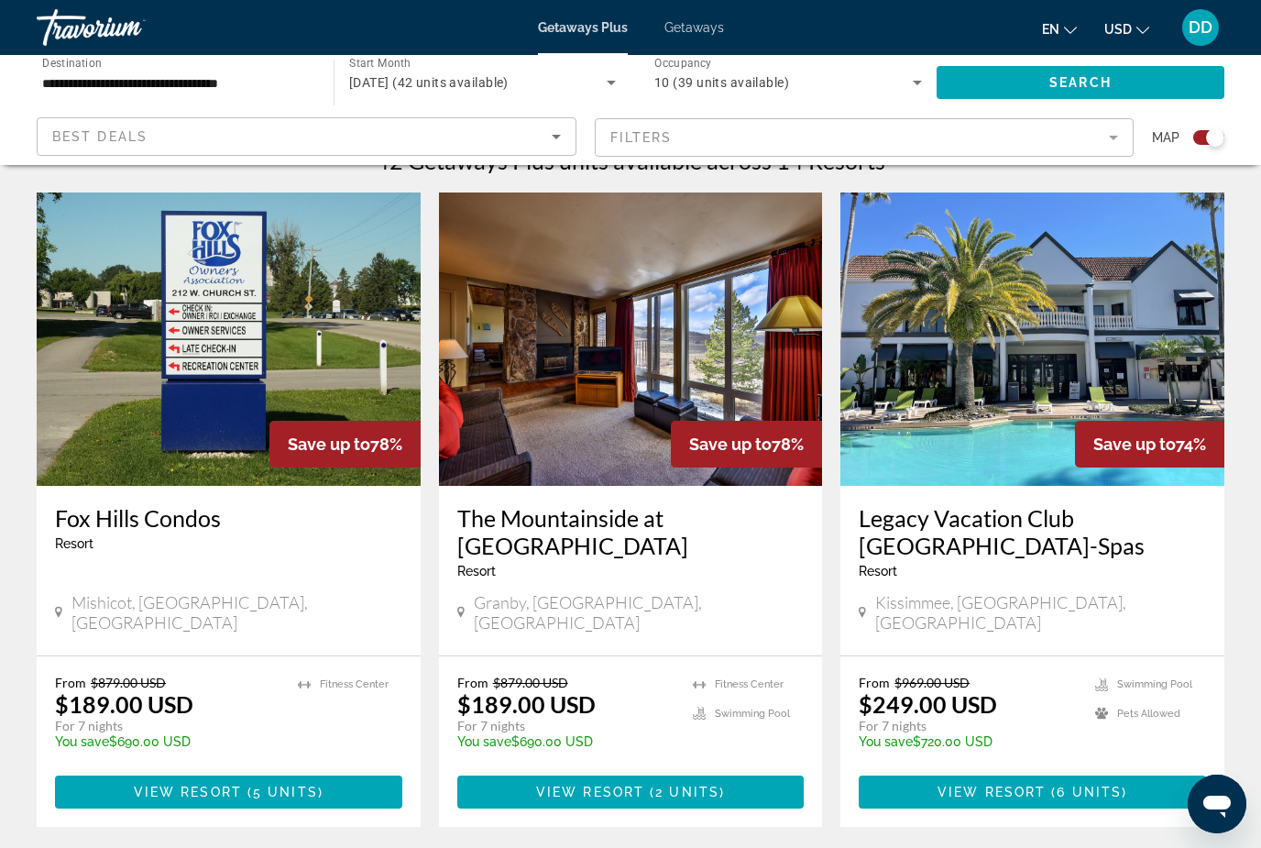
click at [1137, 393] on img "Main content" at bounding box center [1033, 338] width 384 height 293
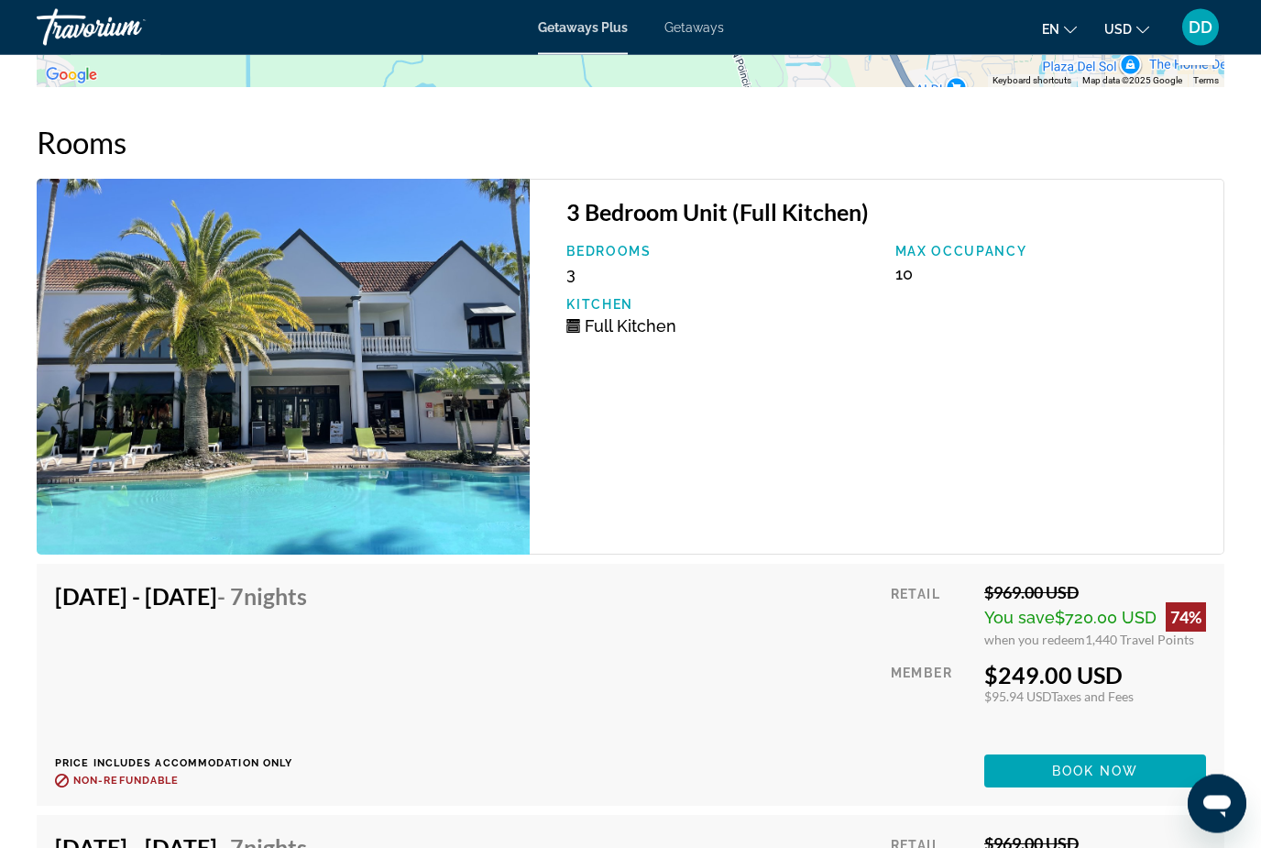
scroll to position [3732, 0]
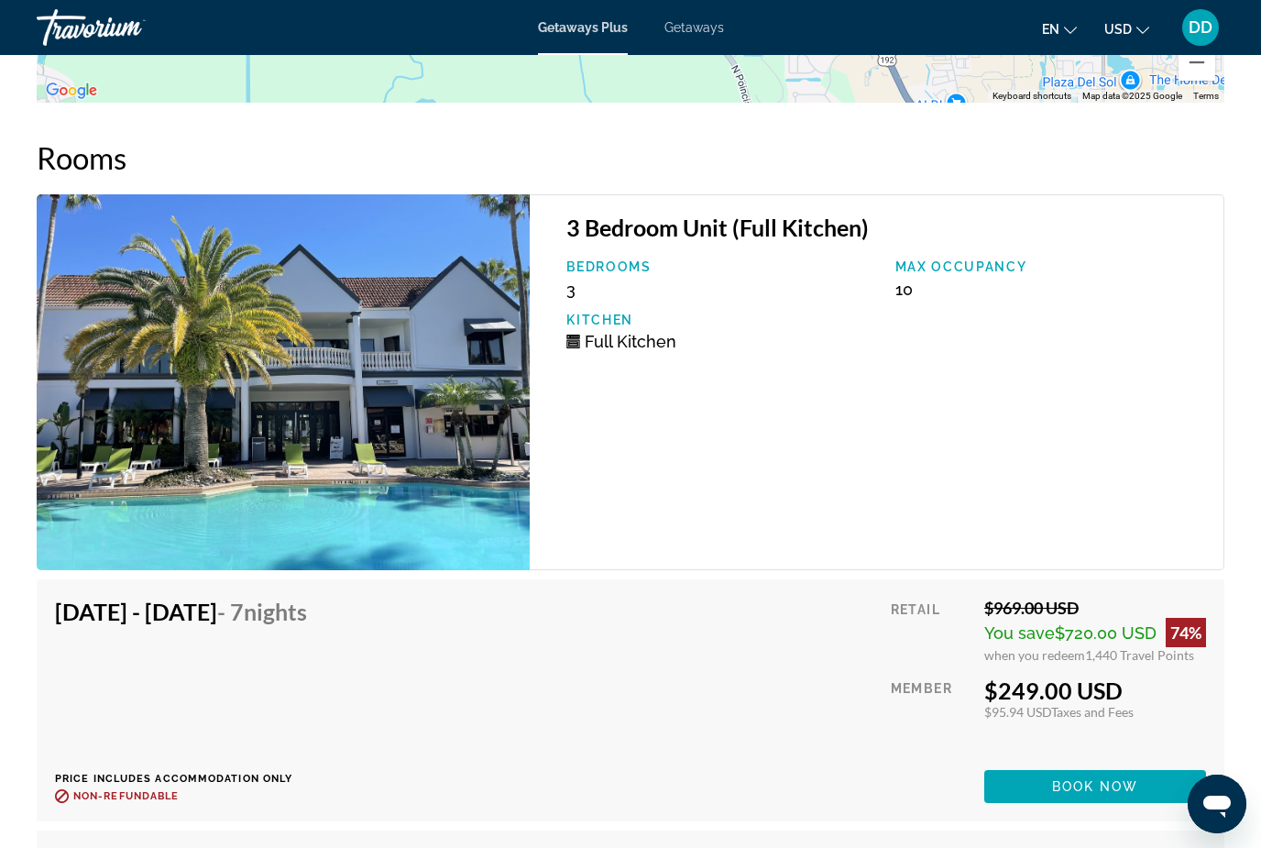
click at [157, 407] on img "Main content" at bounding box center [283, 382] width 493 height 376
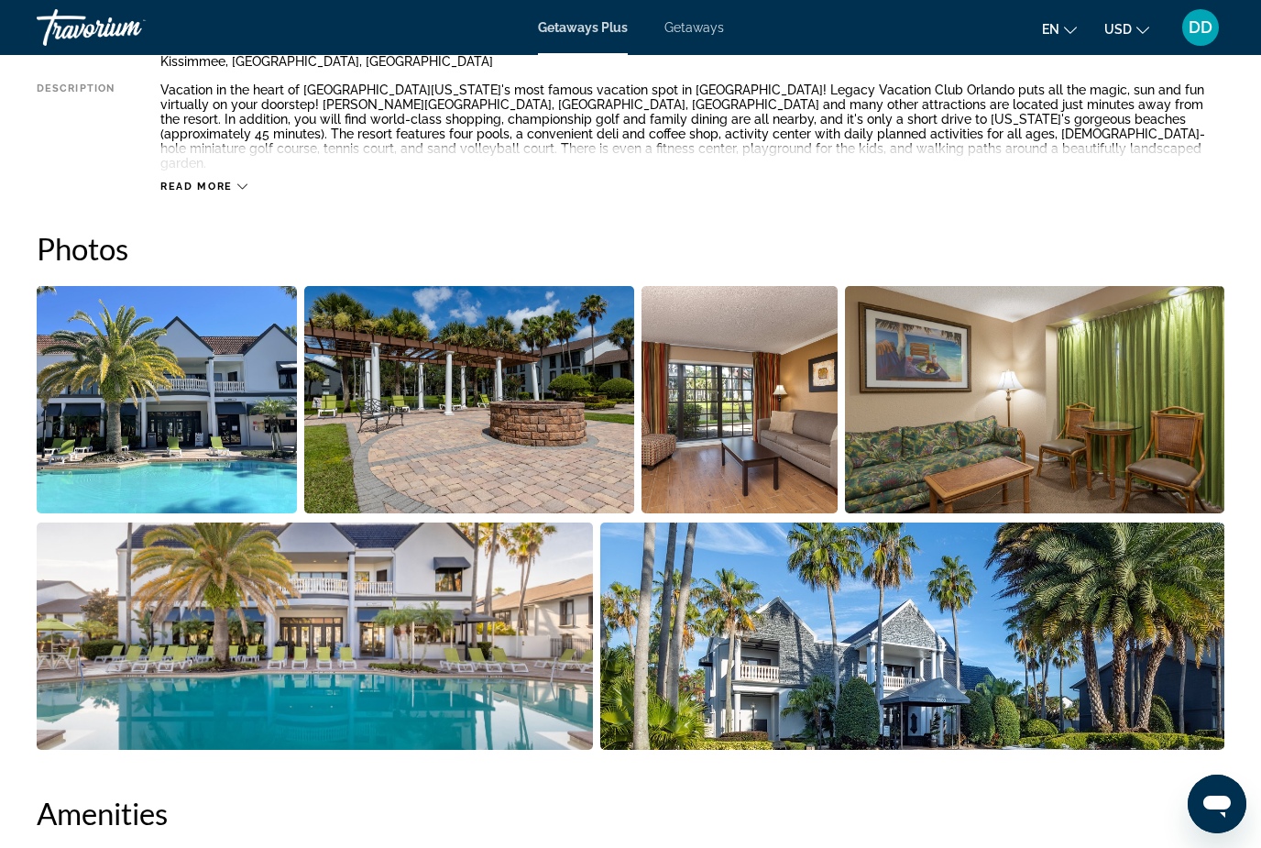
scroll to position [1017, 0]
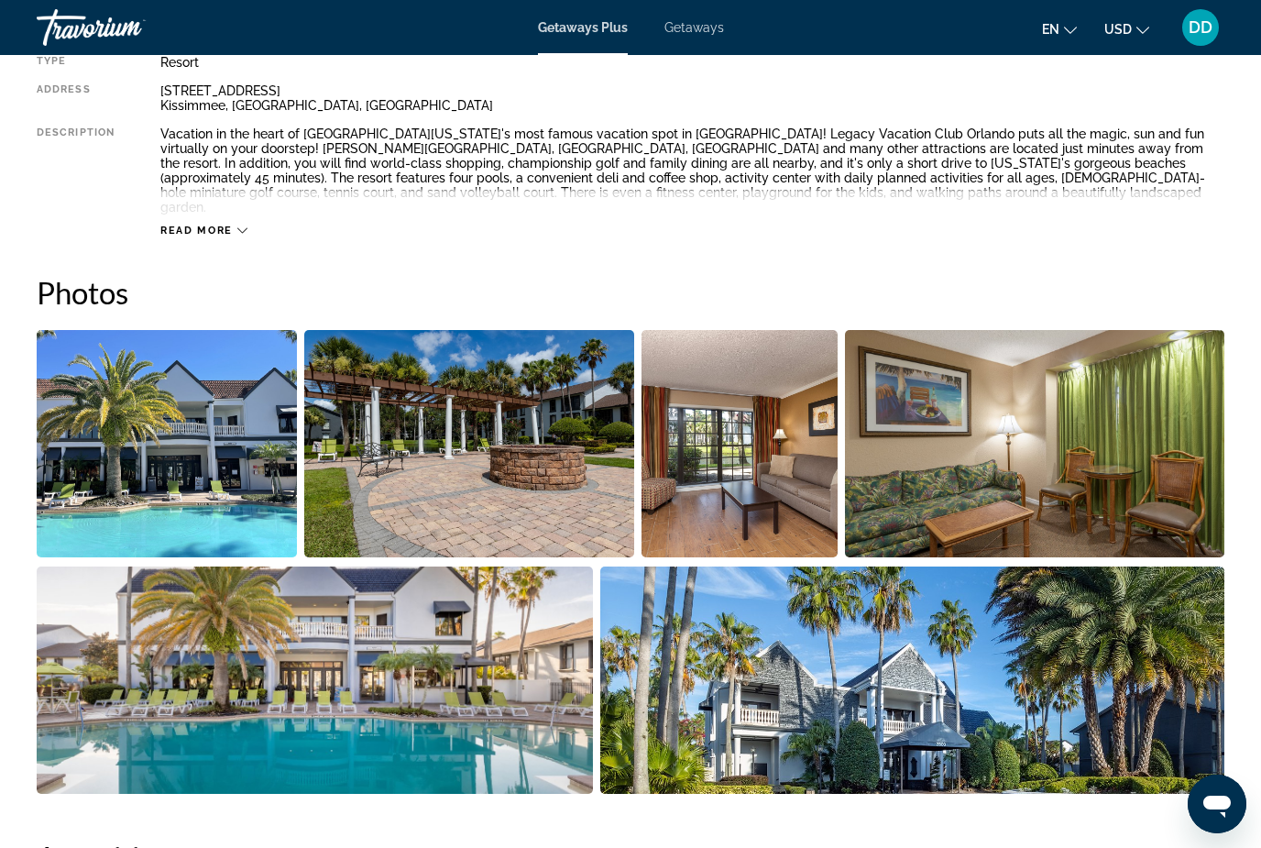
click at [125, 428] on img "Open full-screen image slider" at bounding box center [167, 443] width 260 height 227
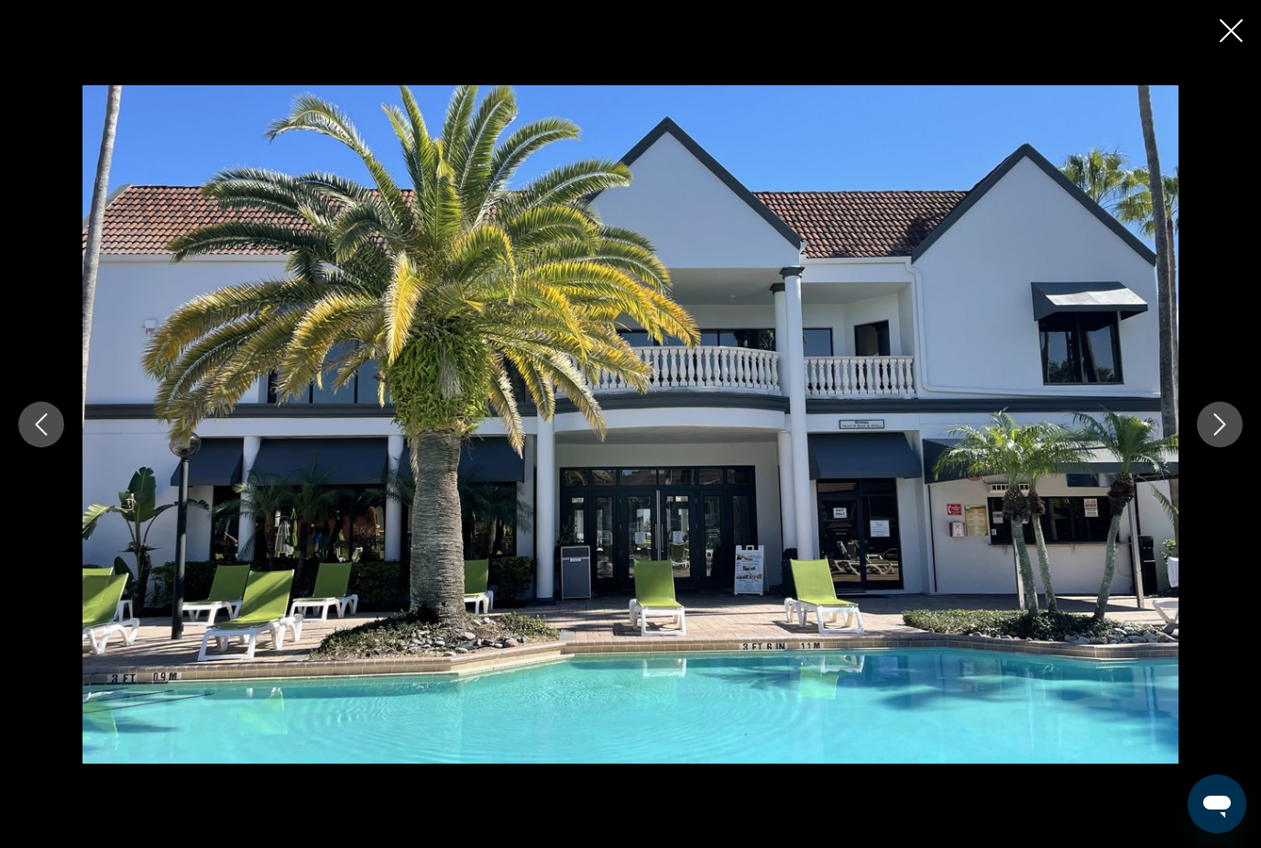
click at [1237, 447] on button "Next image" at bounding box center [1220, 424] width 46 height 46
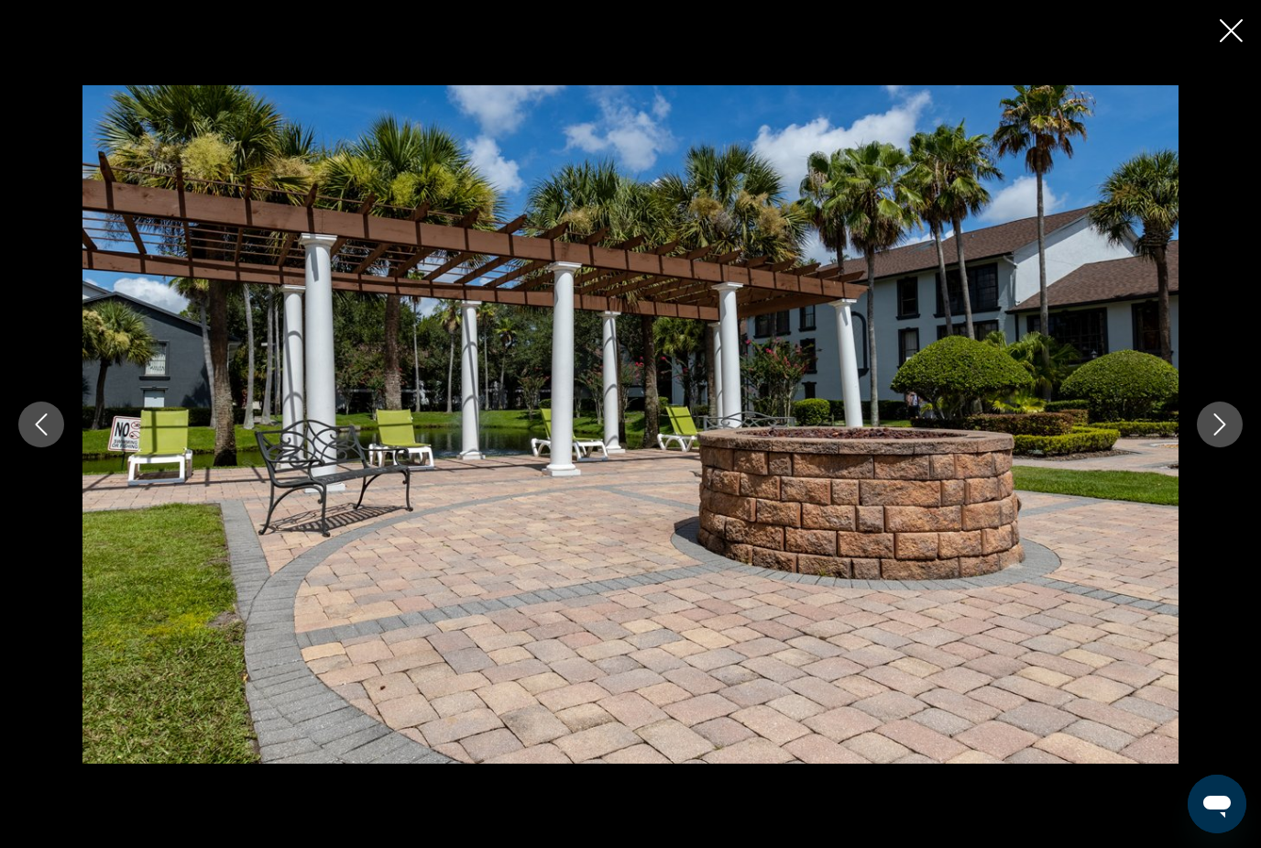
click at [1229, 435] on icon "Next image" at bounding box center [1220, 424] width 22 height 22
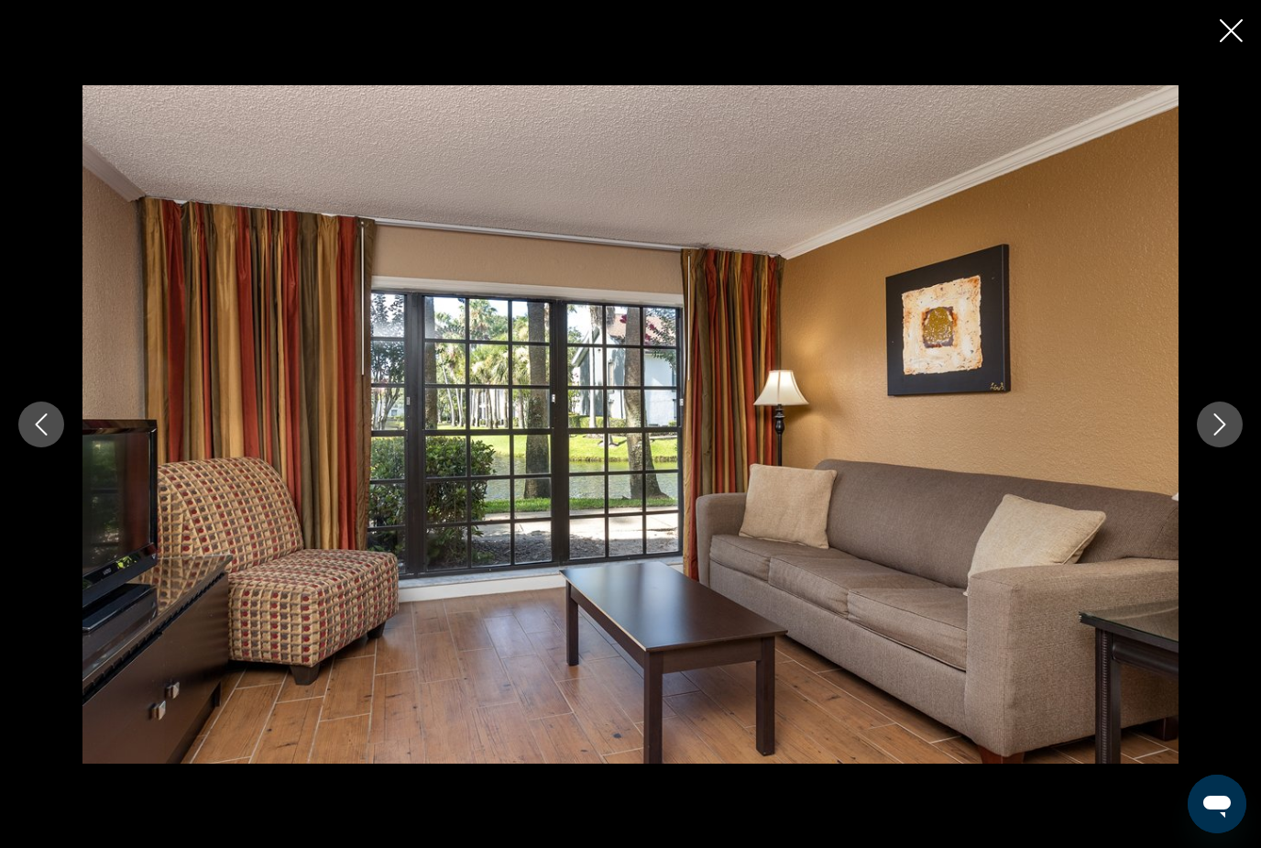
click at [1224, 435] on icon "Next image" at bounding box center [1220, 424] width 22 height 22
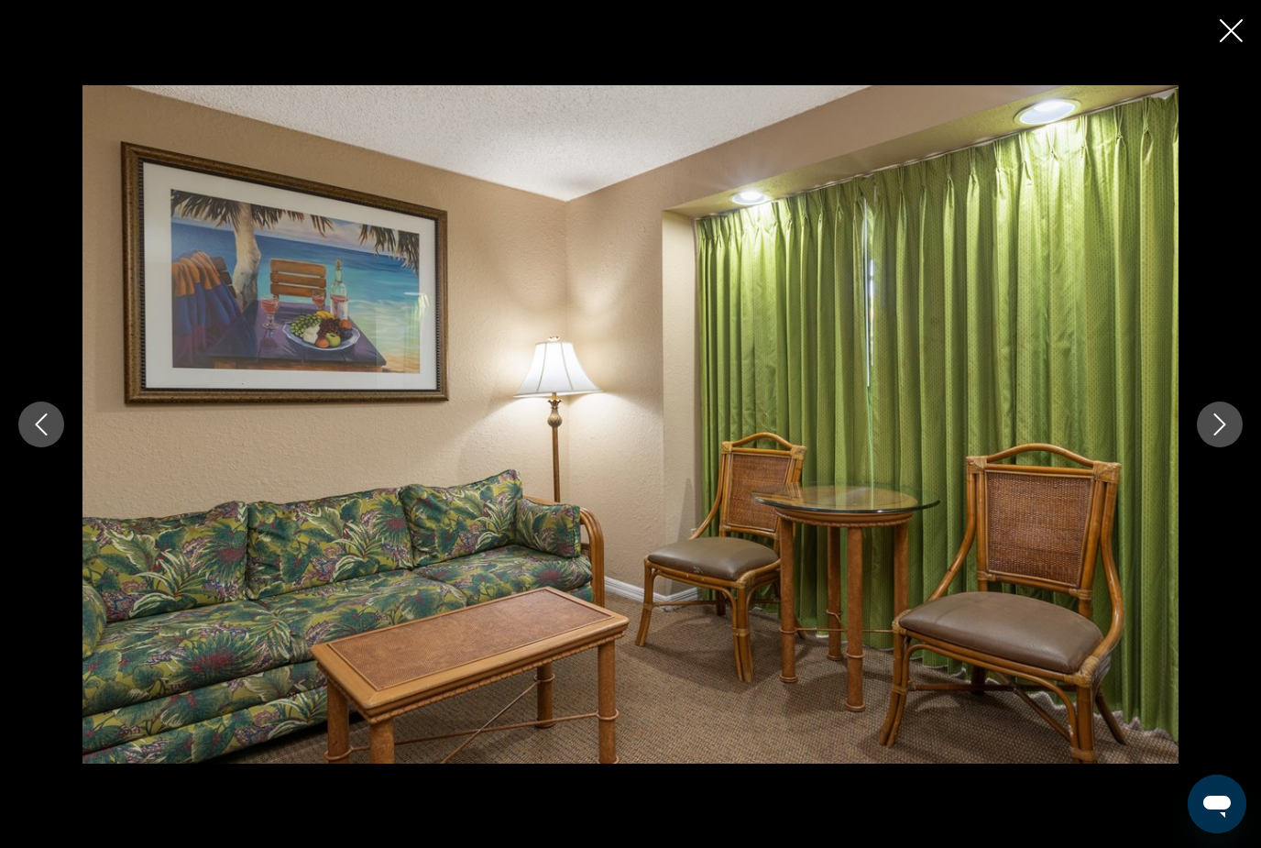
click at [1229, 435] on icon "Next image" at bounding box center [1220, 424] width 22 height 22
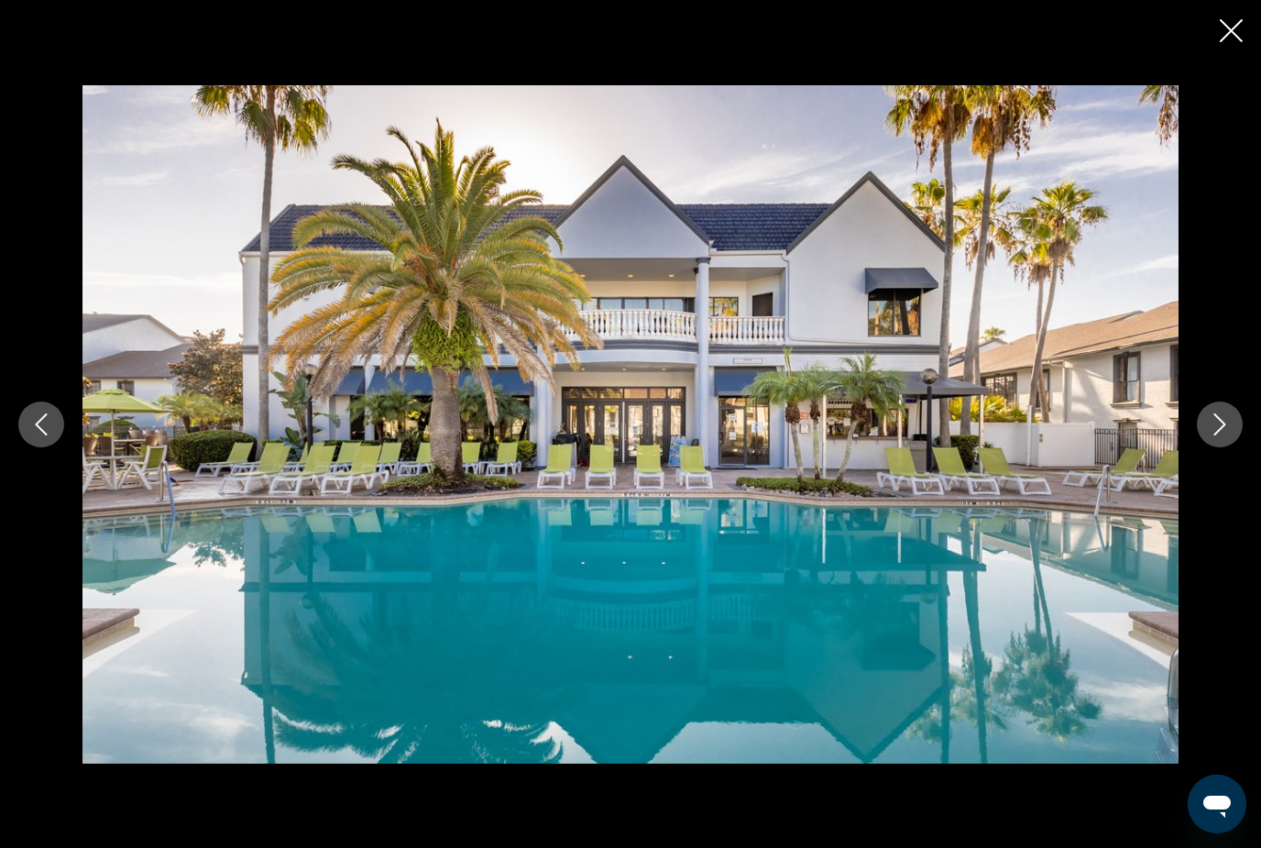
click at [1224, 435] on icon "Next image" at bounding box center [1220, 424] width 22 height 22
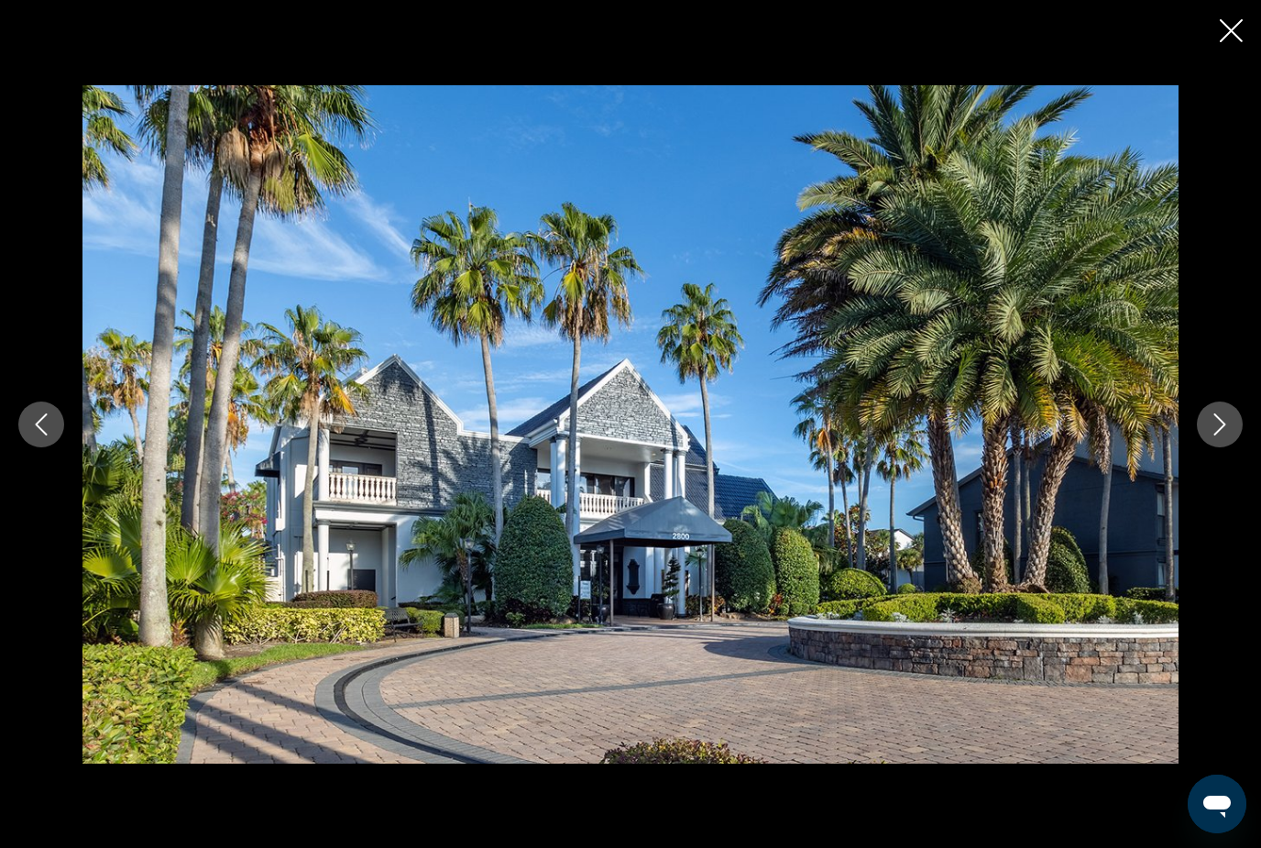
click at [1220, 435] on icon "Next image" at bounding box center [1220, 424] width 22 height 22
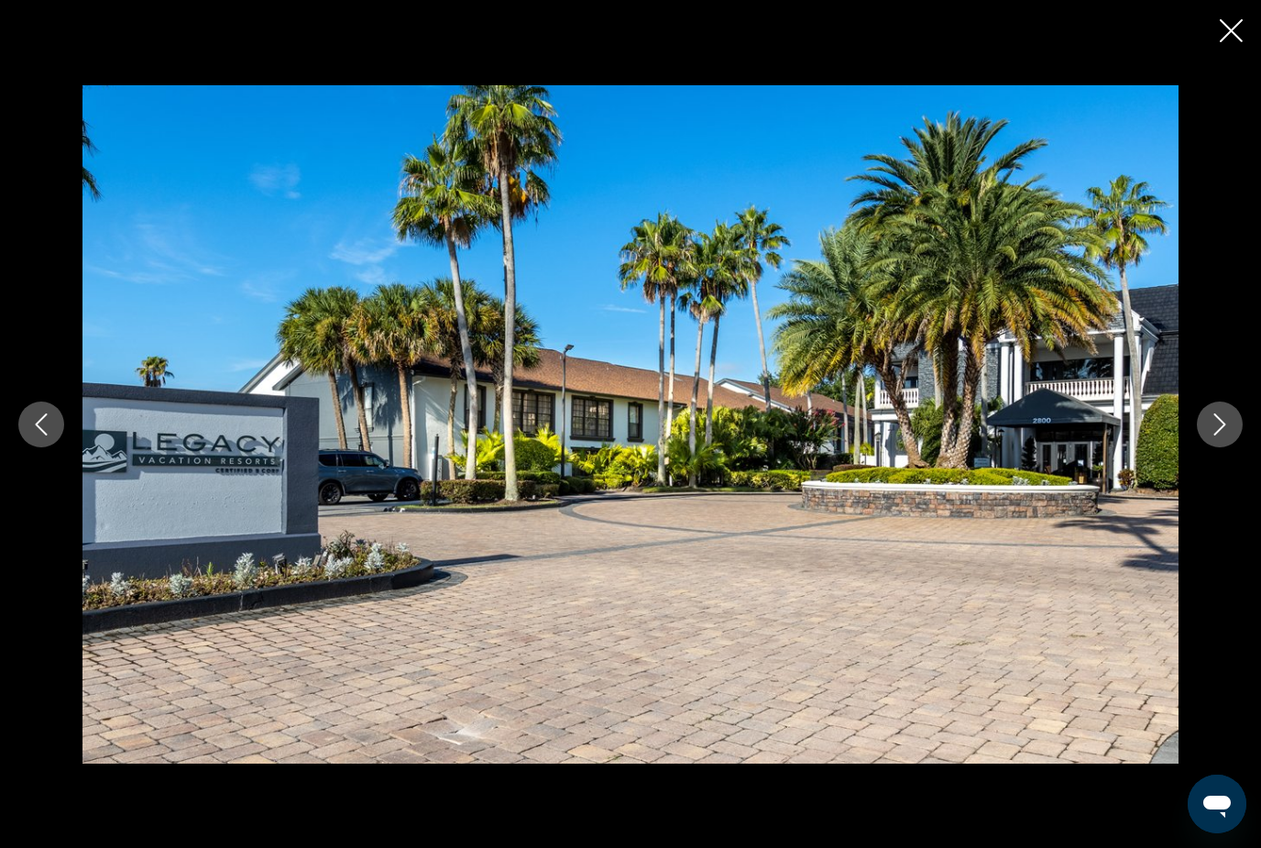
click at [1227, 435] on icon "Next image" at bounding box center [1220, 424] width 22 height 22
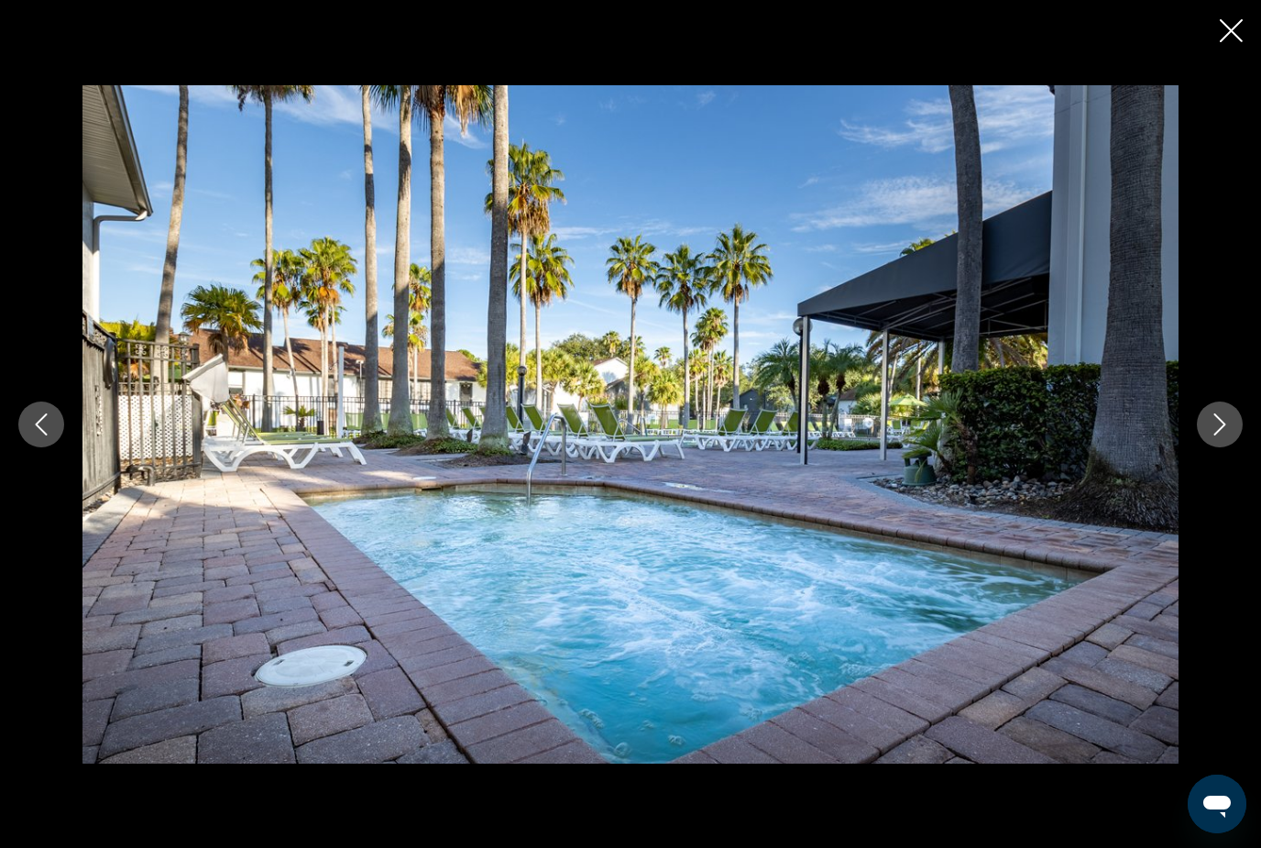
click at [1213, 447] on button "Next image" at bounding box center [1220, 424] width 46 height 46
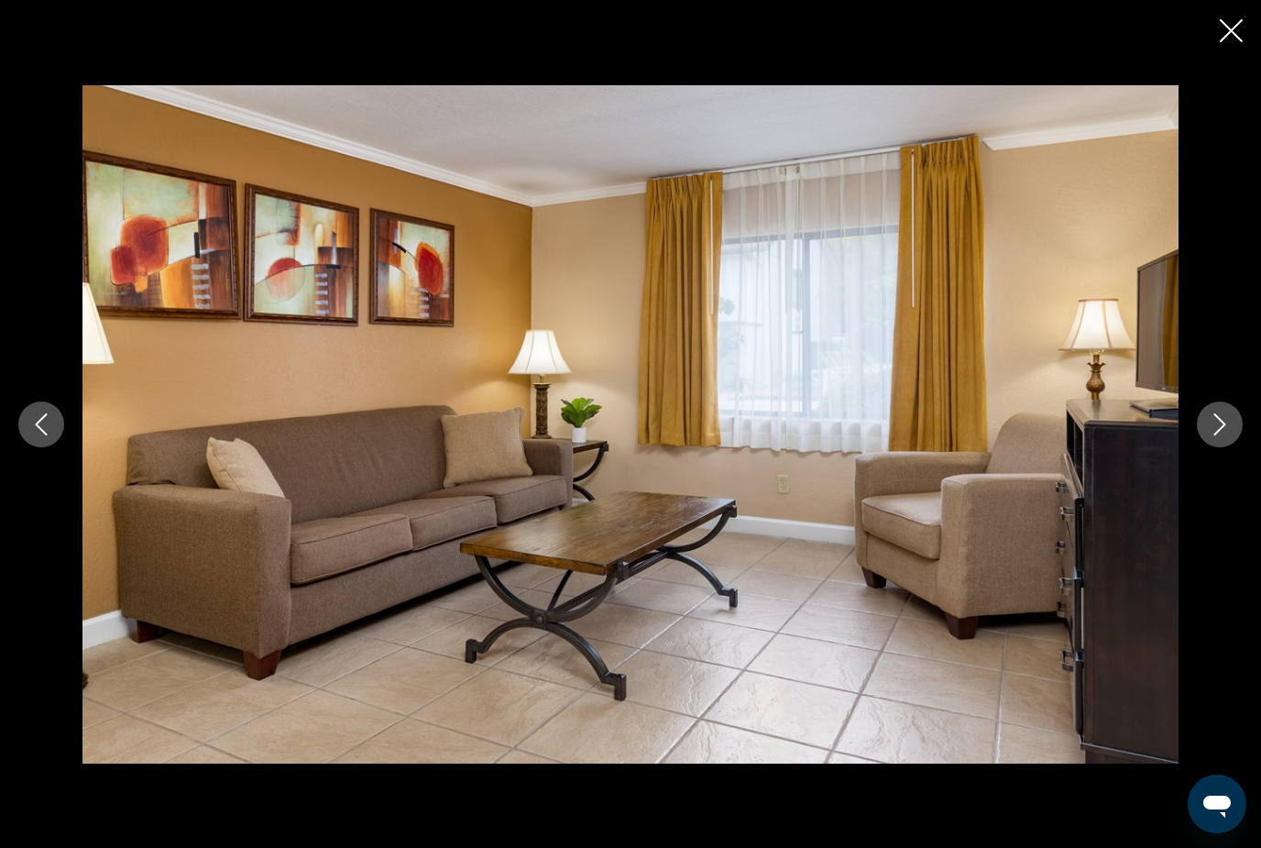
click at [1232, 447] on button "Next image" at bounding box center [1220, 424] width 46 height 46
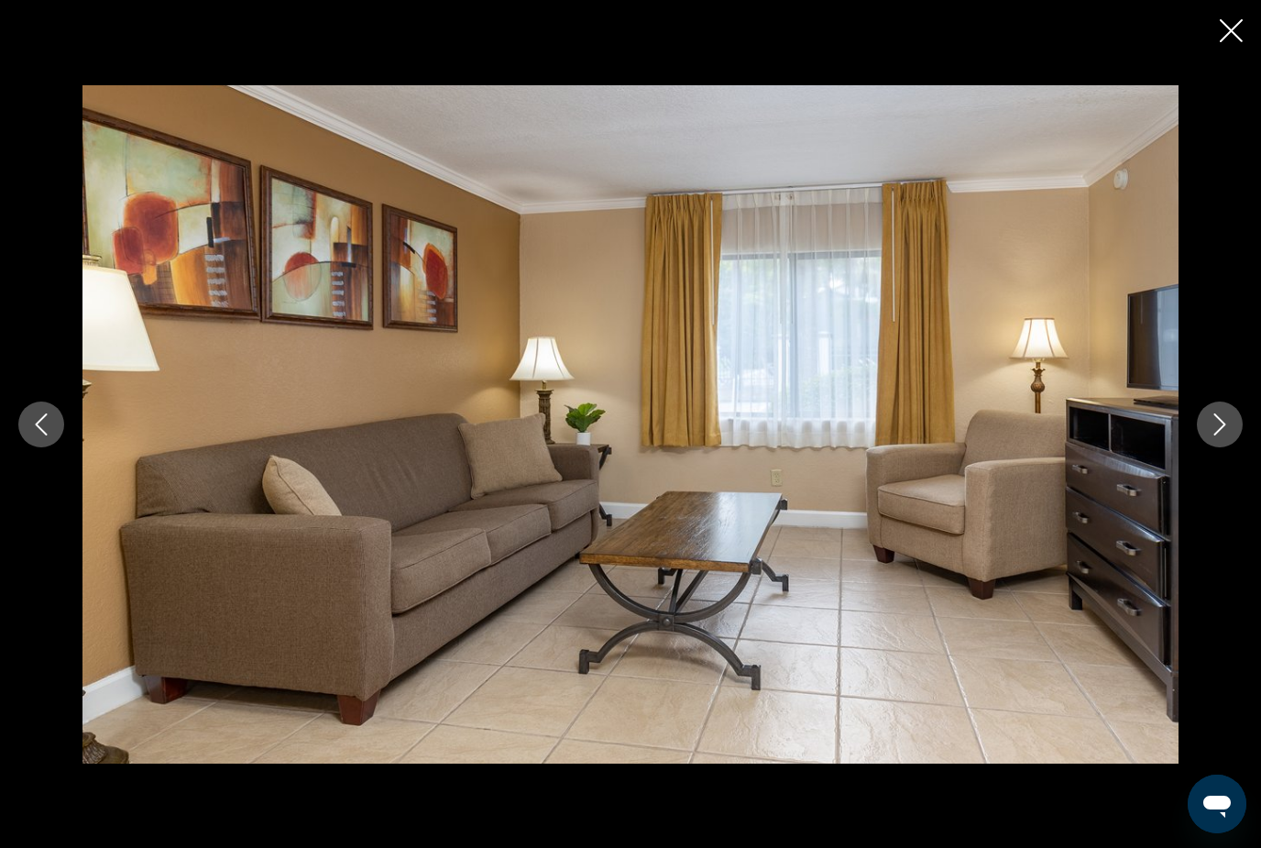
click at [1226, 435] on icon "Next image" at bounding box center [1220, 424] width 22 height 22
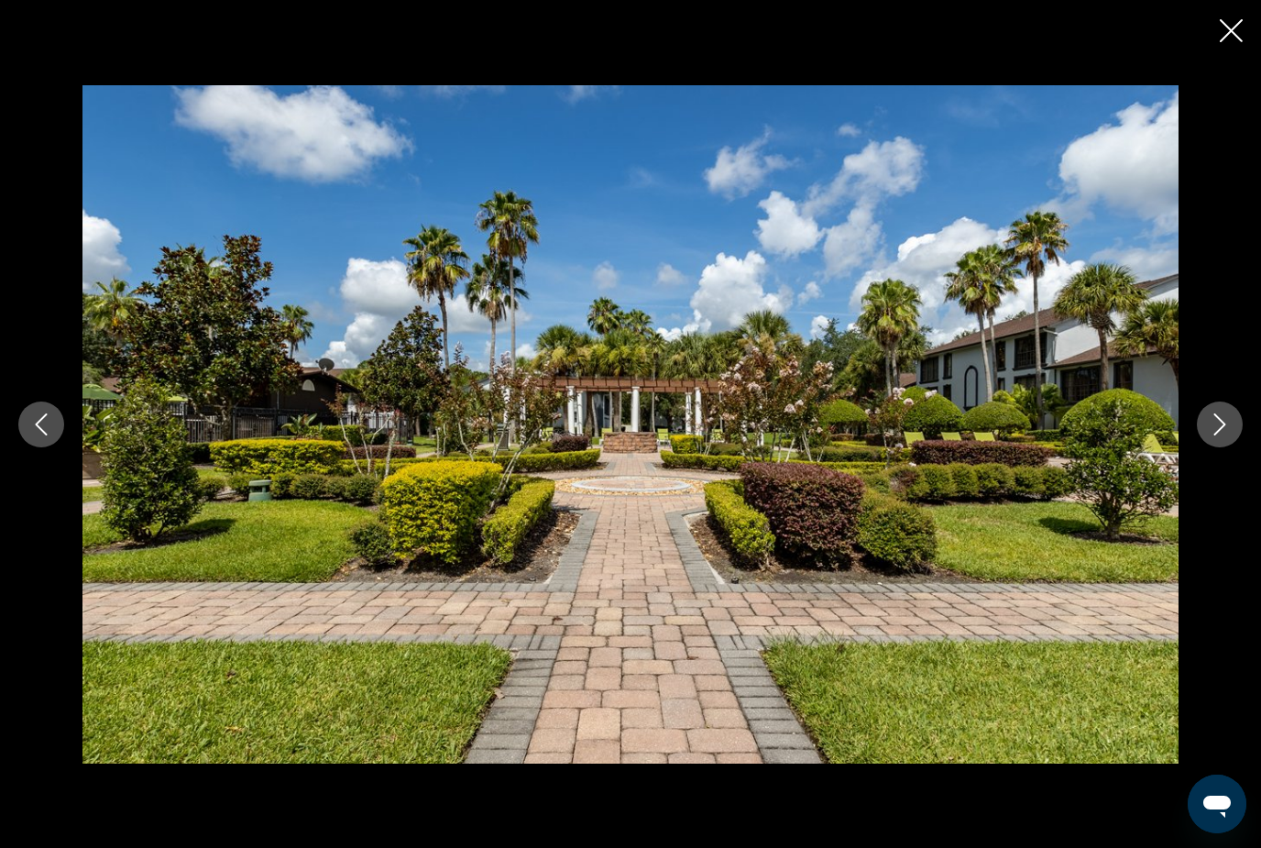
click at [1226, 435] on icon "Next image" at bounding box center [1220, 424] width 22 height 22
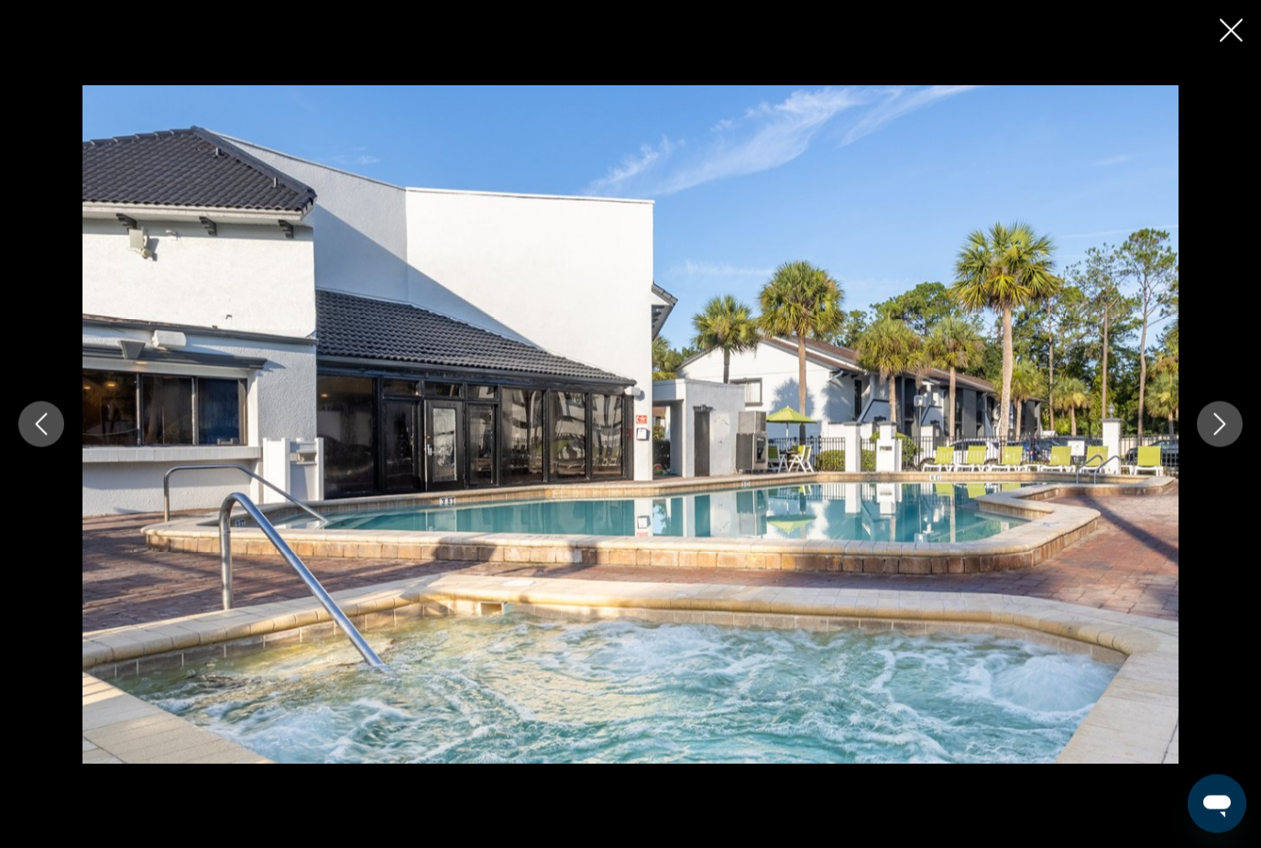
scroll to position [0, 0]
click at [1235, 33] on icon "Close slideshow" at bounding box center [1231, 30] width 23 height 23
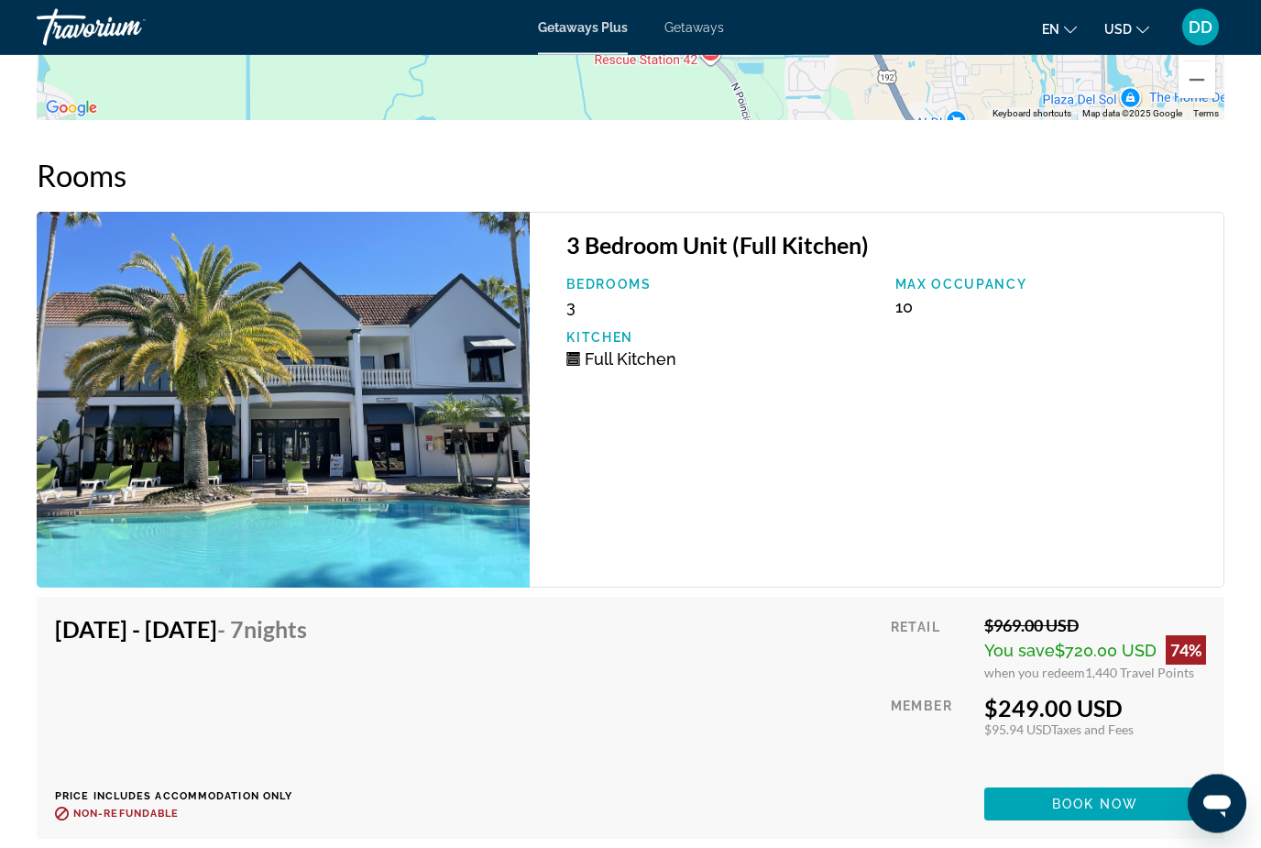
scroll to position [3680, 0]
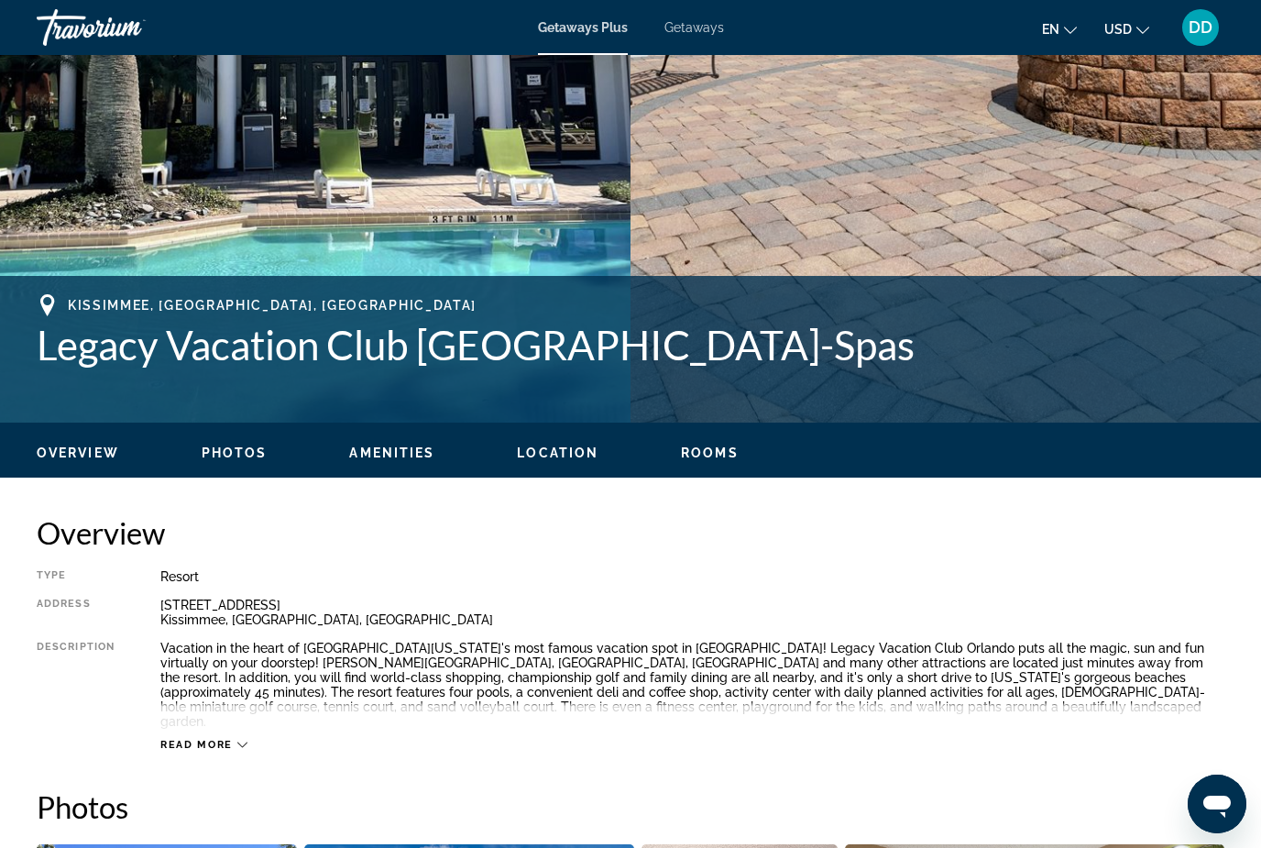
click at [566, 452] on span "Location" at bounding box center [558, 452] width 82 height 15
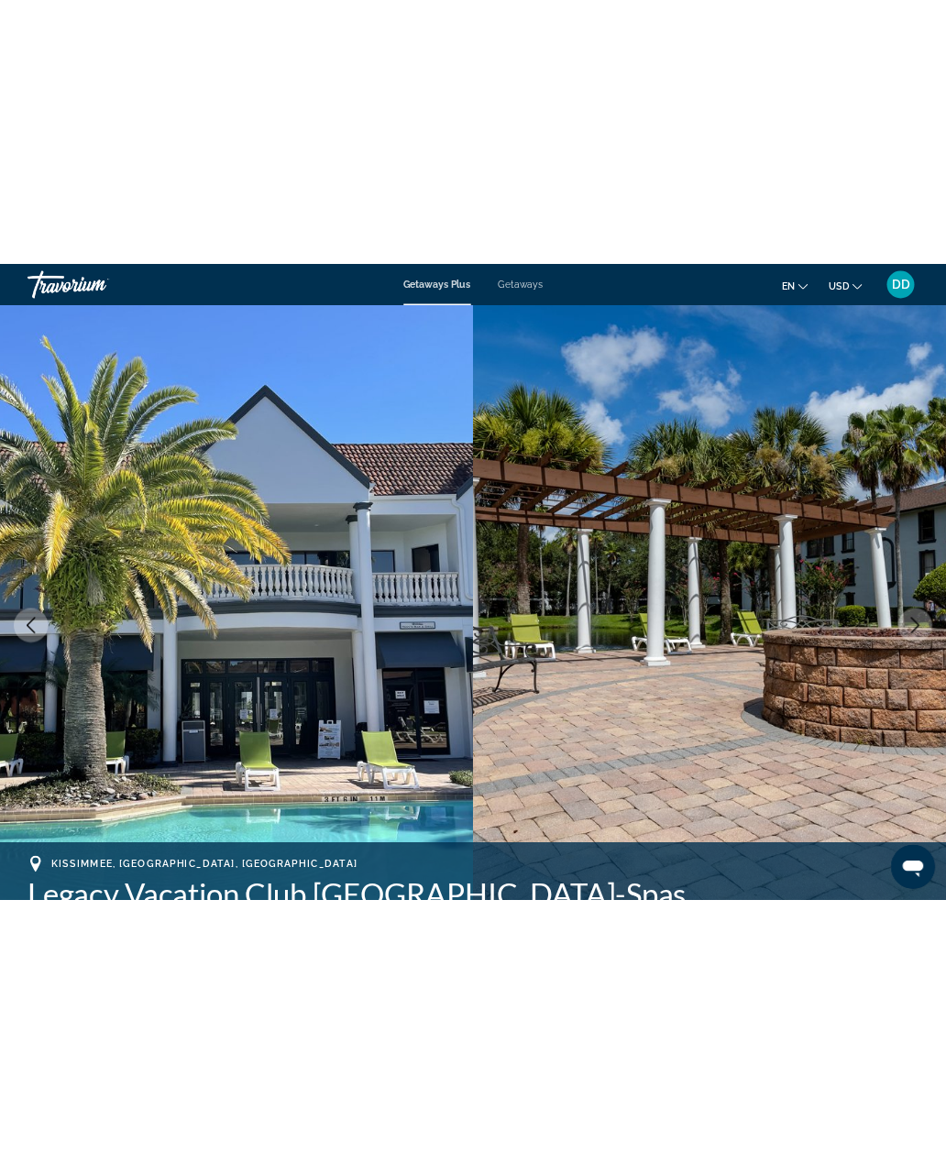
scroll to position [0, 0]
